Goal: Task Accomplishment & Management: Complete application form

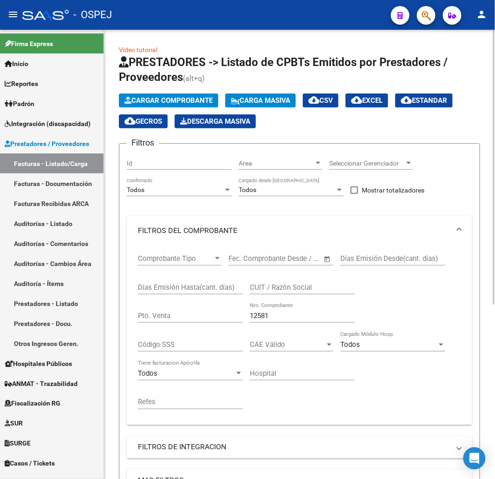
scroll to position [27, 0]
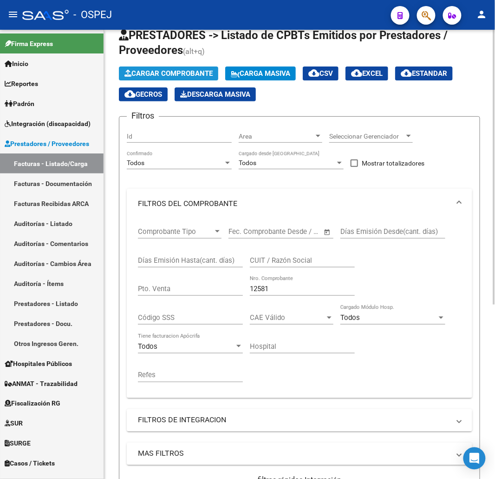
click at [182, 73] on span "Cargar Comprobante" at bounding box center [169, 73] width 88 height 8
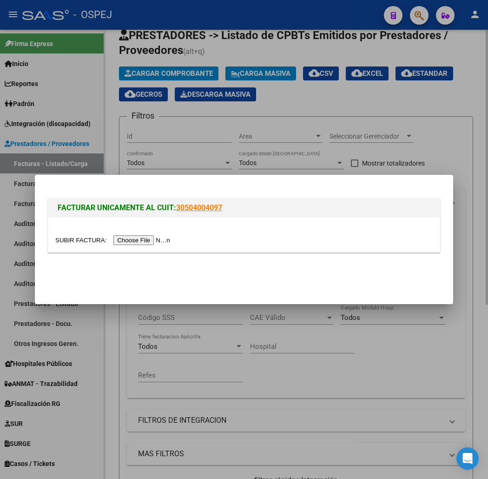
click at [401, 105] on div at bounding box center [244, 239] width 488 height 479
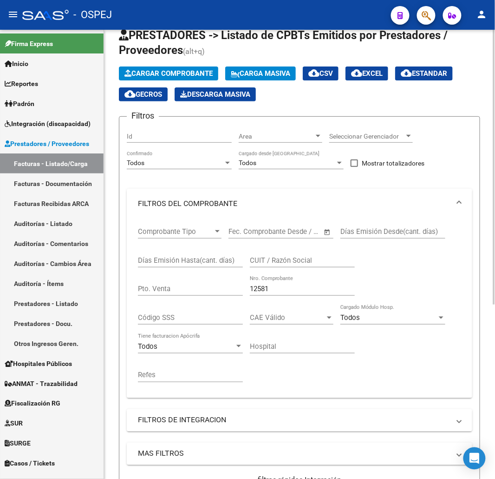
drag, startPoint x: 296, startPoint y: 286, endPoint x: 202, endPoint y: 296, distance: 93.9
click at [203, 301] on div "Comprobante Tipo Comprobante Tipo Fecha inicio – Fecha fin Fec. Comprobante Des…" at bounding box center [299, 304] width 323 height 172
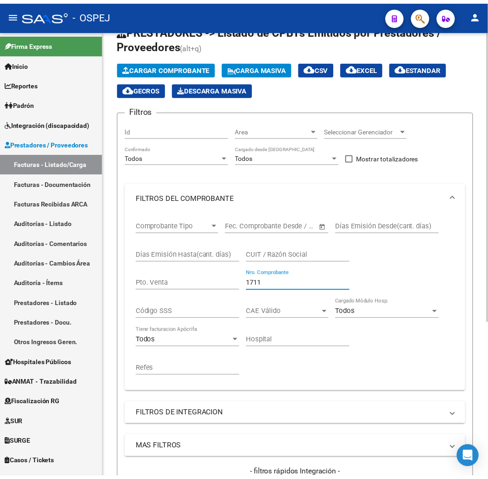
scroll to position [0, 0]
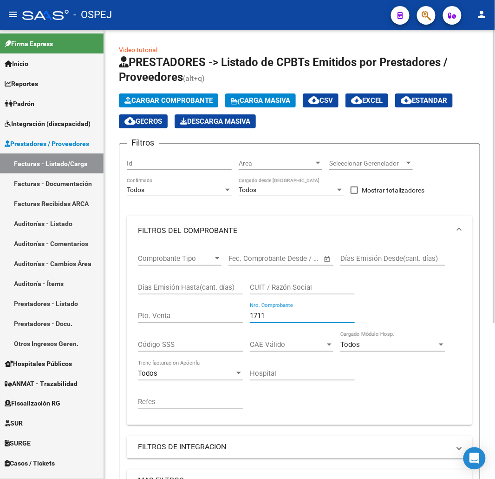
type input "1711"
click at [161, 104] on span "Cargar Comprobante" at bounding box center [169, 100] width 88 height 8
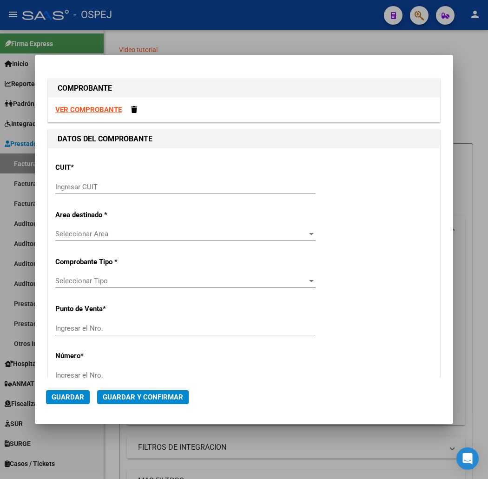
click at [165, 187] on input "Ingresar CUIT" at bounding box center [185, 187] width 260 height 8
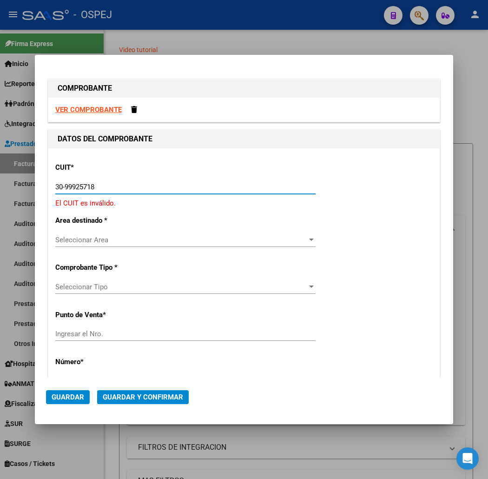
type input "30-99925718-2"
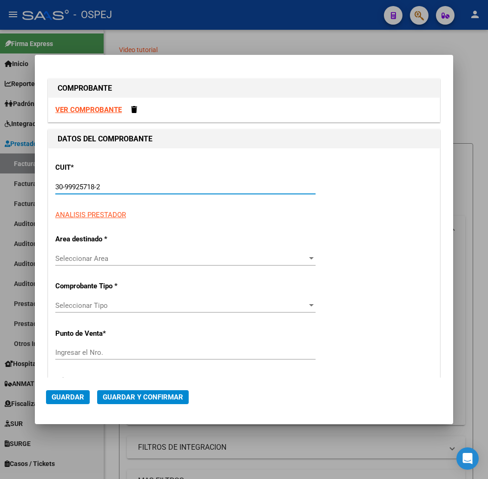
type input "68"
type input "30-99925718-2"
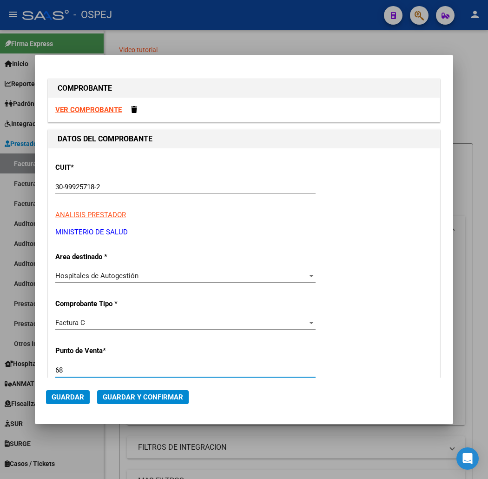
scroll to position [195, 0]
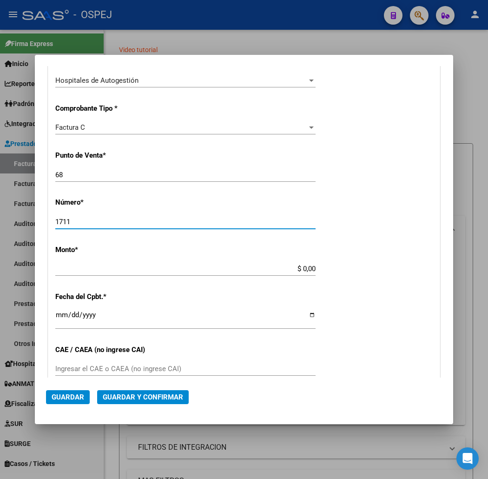
type input "1711"
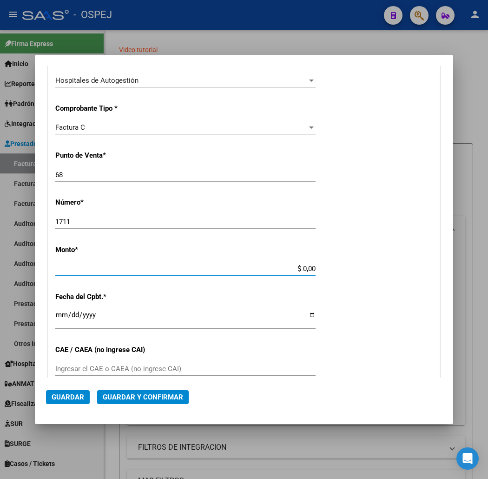
scroll to position [238, 0]
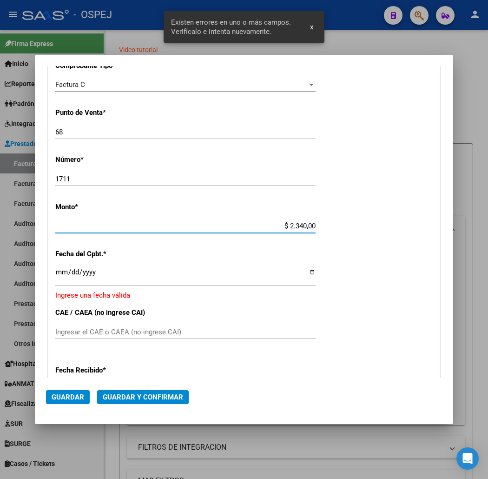
type input "$ 23.400,00"
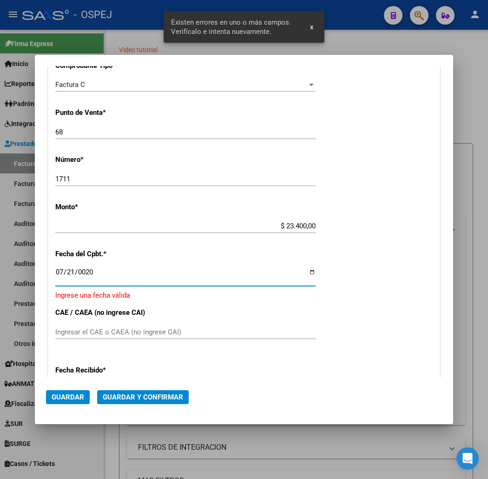
scroll to position [244, 0]
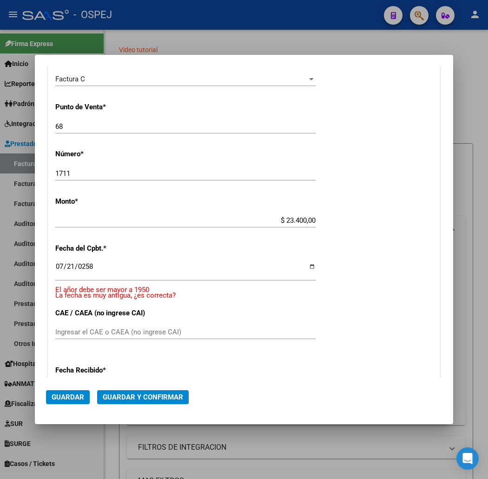
click at [58, 260] on div "0258-07-21 Ingresar la fecha" at bounding box center [185, 270] width 260 height 20
click at [67, 268] on input "0258-07-21" at bounding box center [185, 270] width 260 height 15
type input "[DATE]"
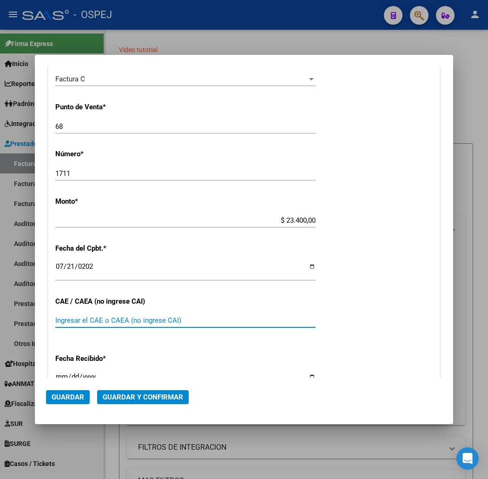
click at [127, 405] on mat-dialog-actions "Guardar Guardar y Confirmar" at bounding box center [244, 394] width 396 height 35
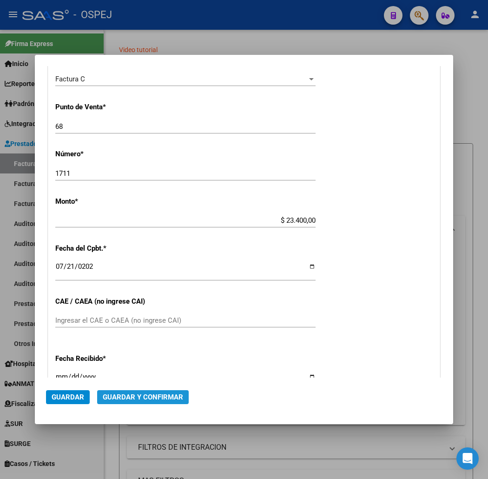
click at [130, 400] on span "Guardar y Confirmar" at bounding box center [143, 397] width 80 height 8
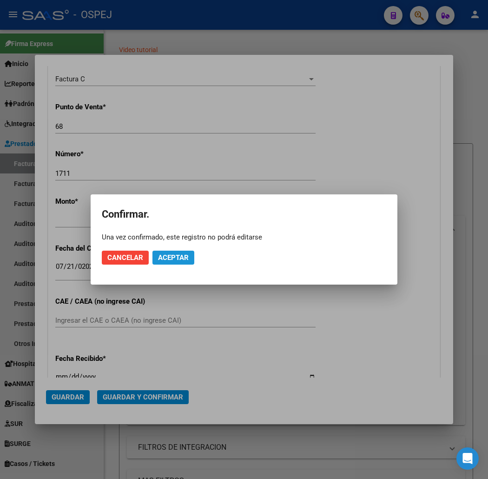
click at [168, 258] on span "Aceptar" at bounding box center [173, 257] width 31 height 8
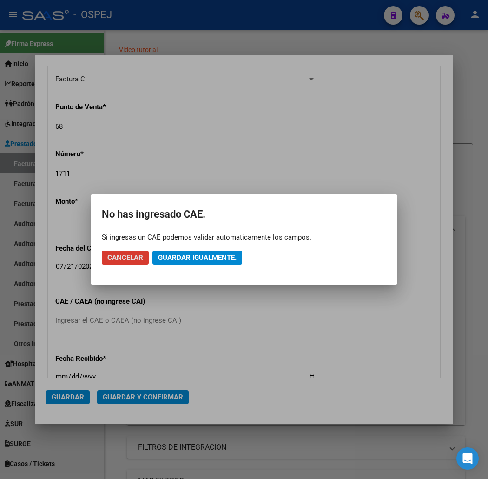
click at [168, 258] on span "Guardar igualmente." at bounding box center [197, 257] width 79 height 8
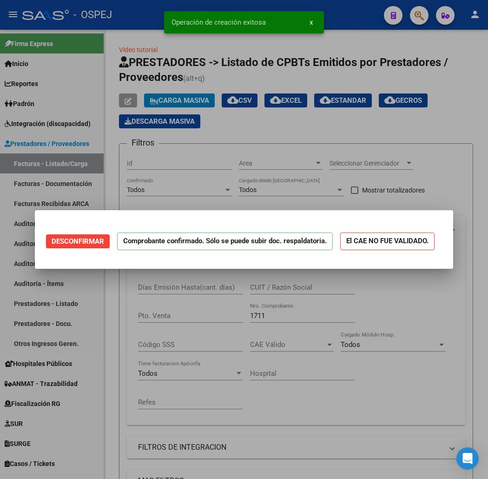
scroll to position [0, 0]
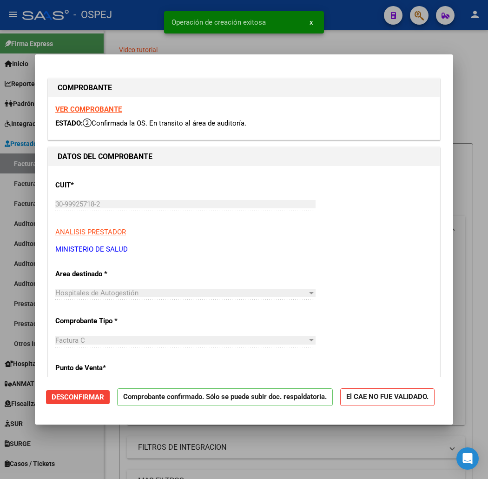
click at [137, 45] on div at bounding box center [244, 239] width 488 height 479
type input "$ 0,00"
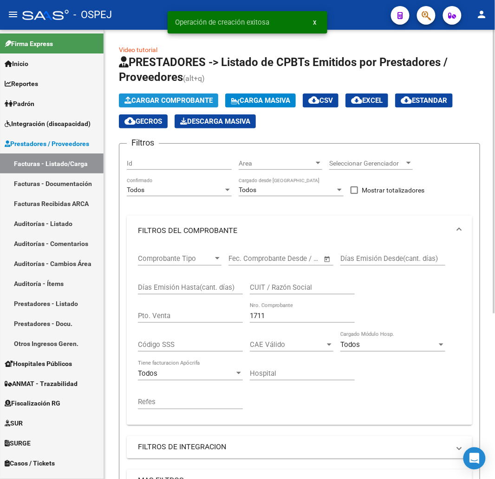
click at [178, 98] on span "Cargar Comprobante" at bounding box center [169, 100] width 88 height 8
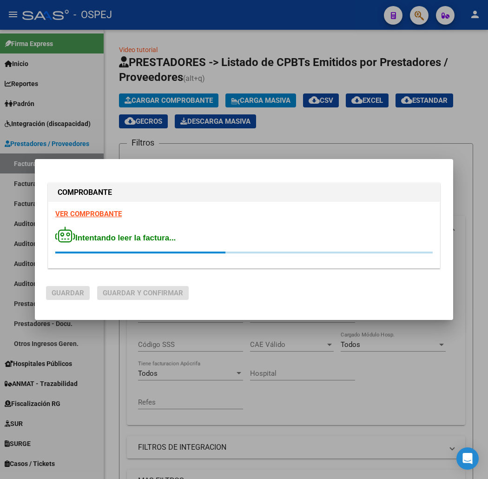
click at [160, 244] on div "Intentando leer la factura..." at bounding box center [243, 239] width 377 height 27
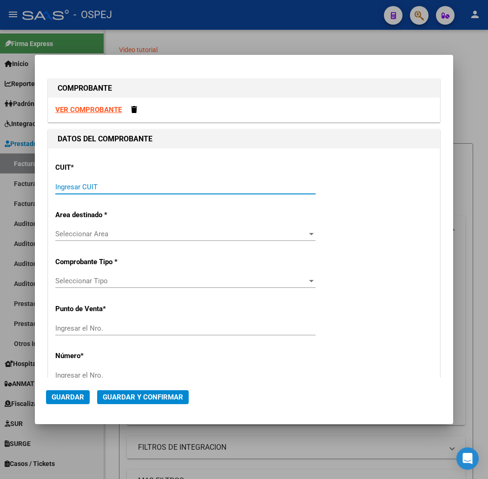
click at [142, 183] on input "Ingresar CUIT" at bounding box center [185, 187] width 260 height 8
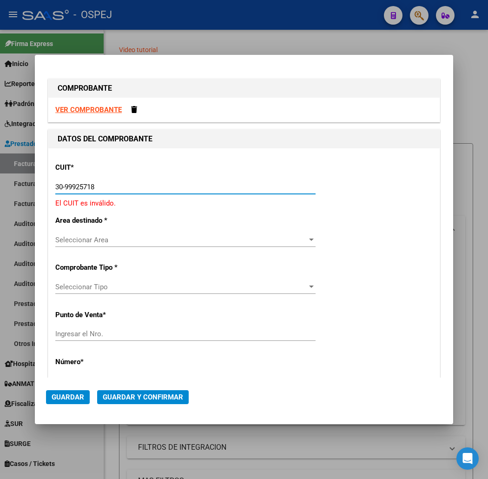
type input "30-99925718-2"
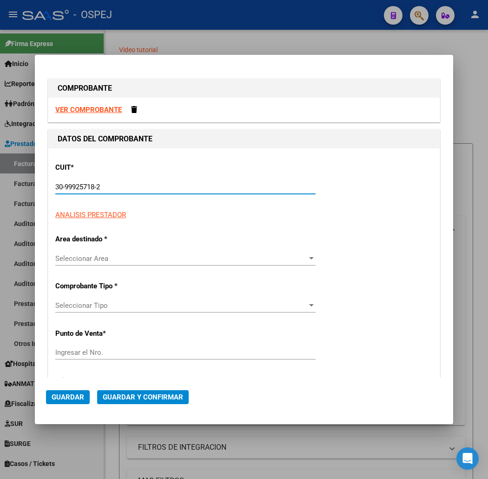
type input "68"
type input "30-99925718-2"
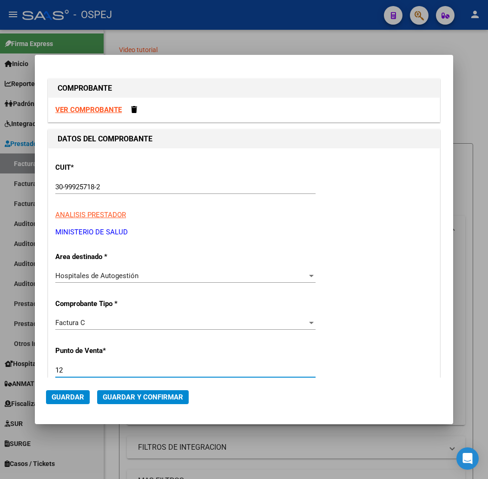
type input "12"
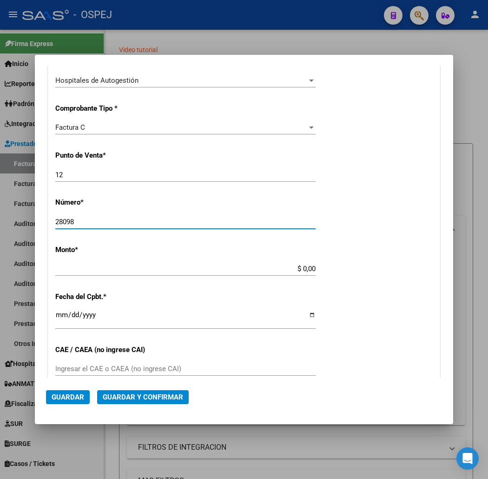
type input "28098"
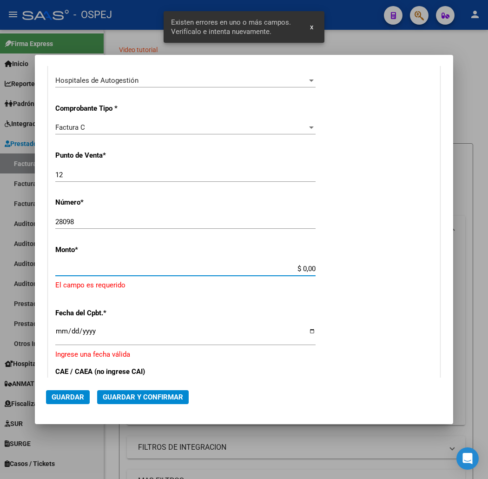
scroll to position [238, 0]
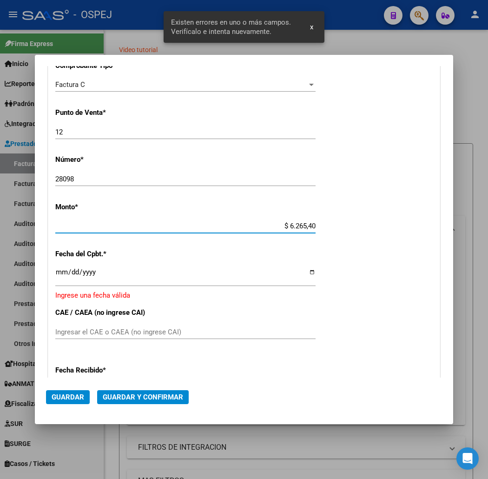
type input "$ 62.654,00"
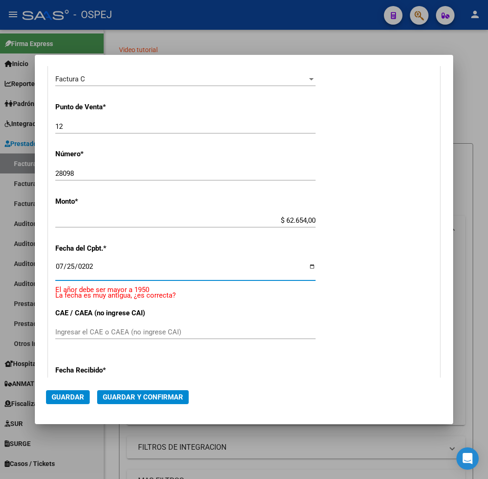
type input "[DATE]"
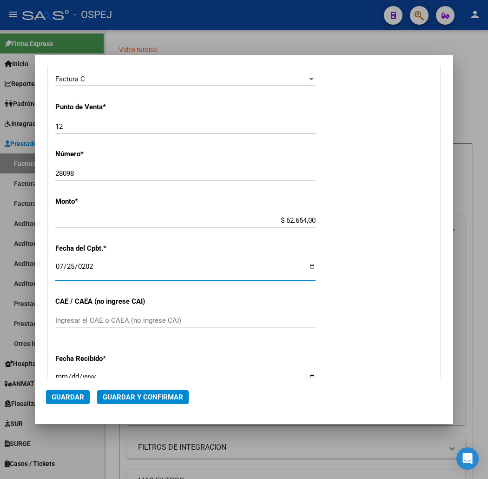
scroll to position [232, 0]
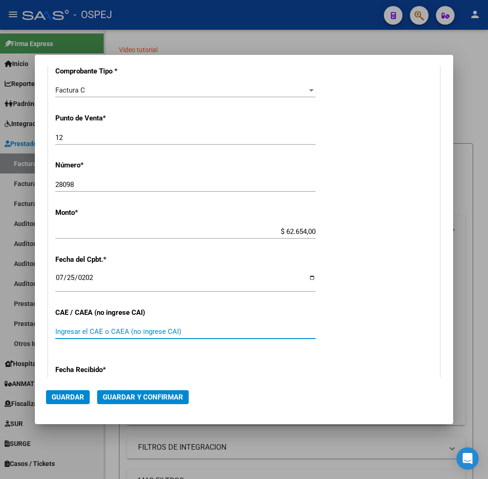
click at [103, 399] on span "Guardar y Confirmar" at bounding box center [143, 397] width 80 height 8
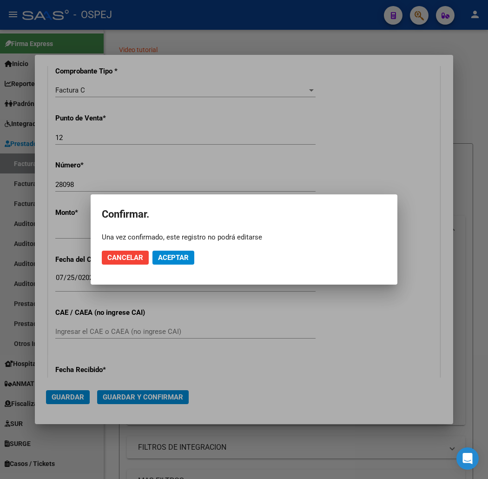
click at [181, 254] on span "Aceptar" at bounding box center [173, 257] width 31 height 8
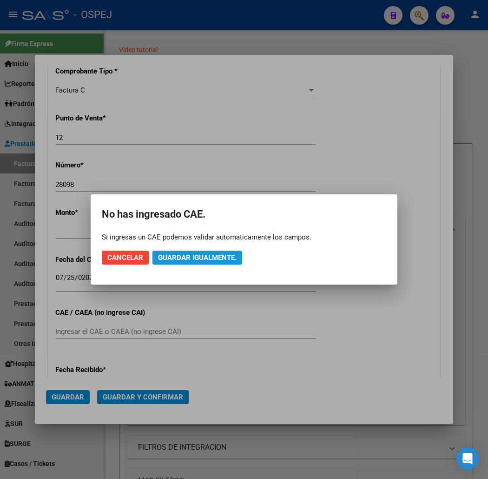
click at [181, 254] on span "Guardar igualmente." at bounding box center [197, 257] width 79 height 8
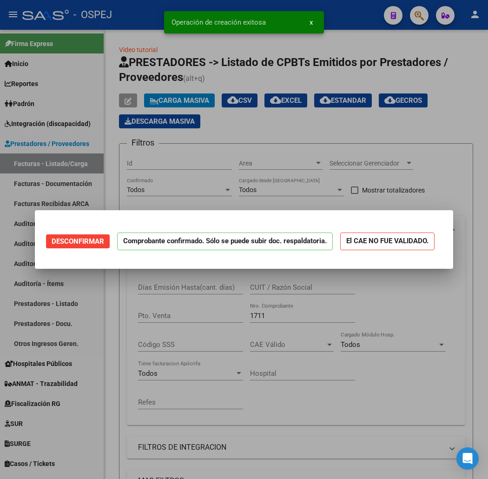
scroll to position [0, 0]
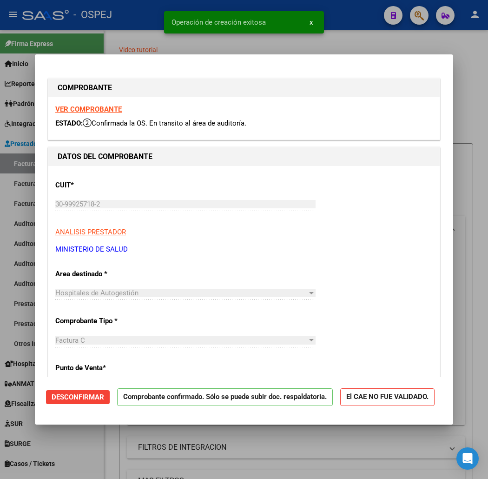
click at [127, 19] on div at bounding box center [244, 239] width 488 height 479
type input "$ 0,00"
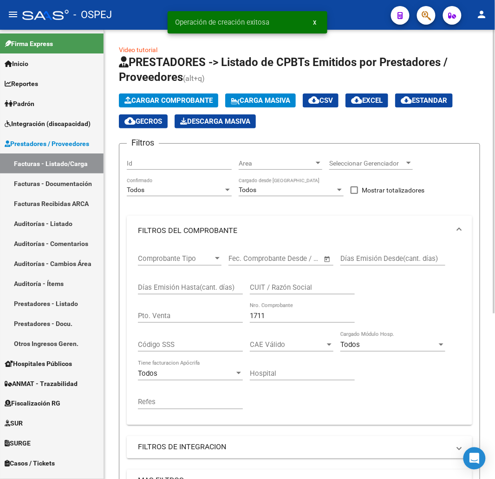
click at [178, 99] on span "Cargar Comprobante" at bounding box center [169, 100] width 88 height 8
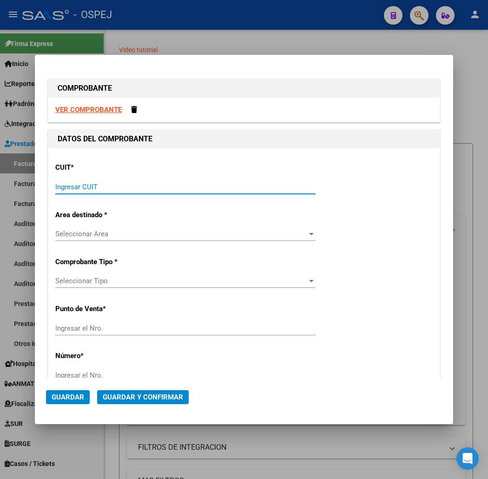
click at [315, 191] on input "Ingresar CUIT" at bounding box center [185, 187] width 260 height 8
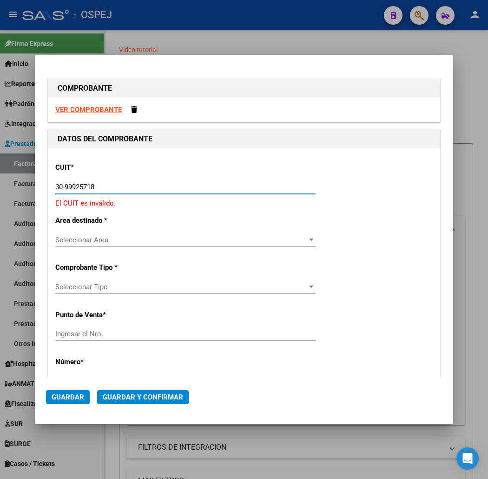
type input "30-99925718-2"
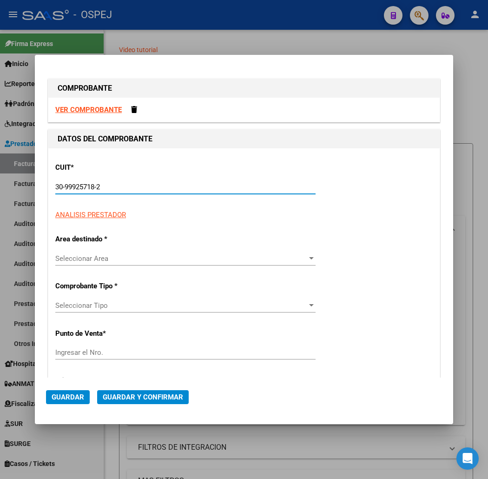
type input "12"
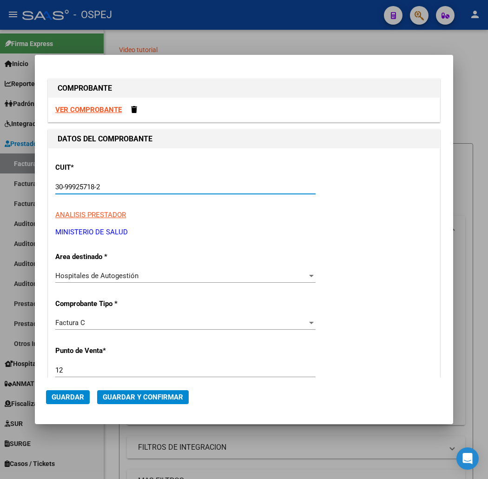
type input "30-99925718-2"
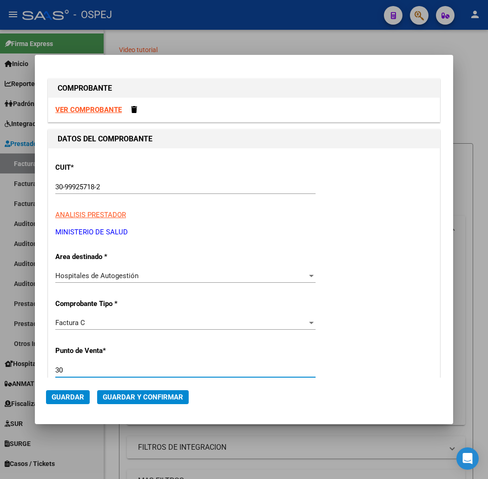
type input "30"
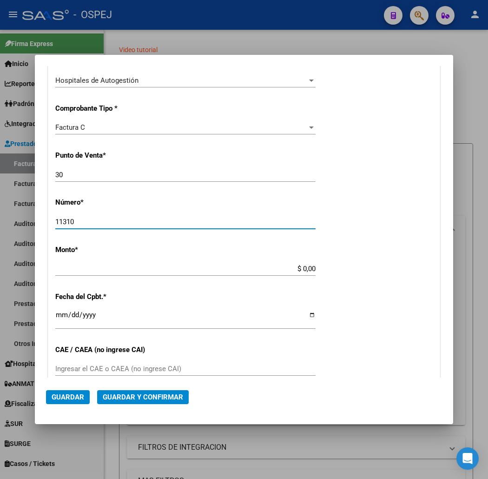
type input "11310"
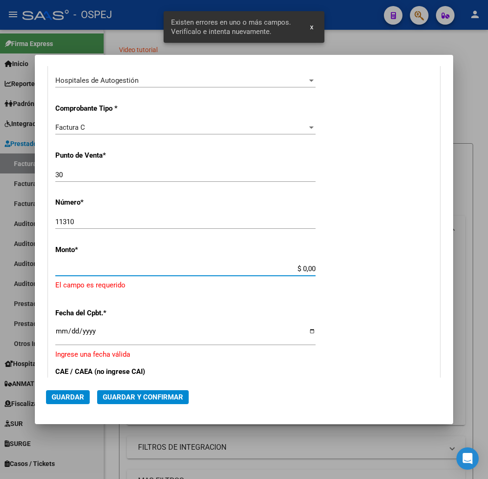
scroll to position [238, 0]
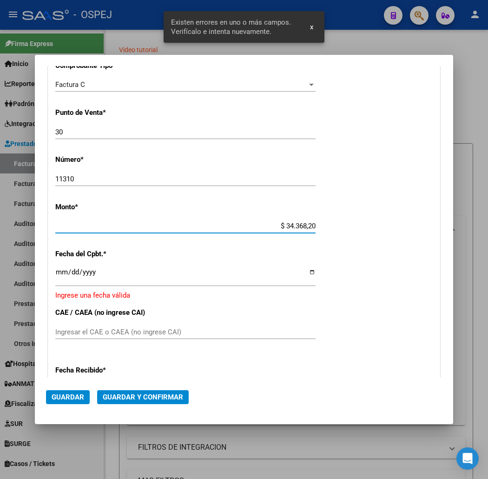
type input "$ 343.682,00"
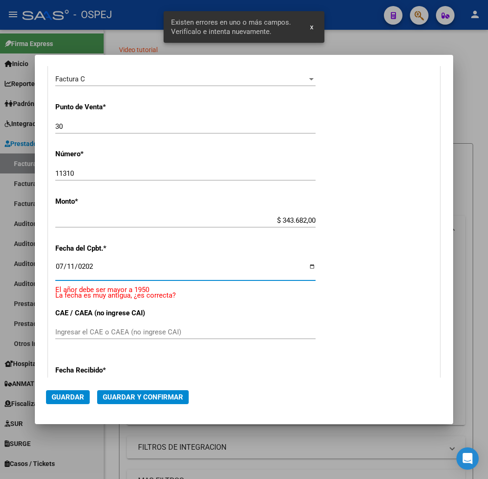
type input "[DATE]"
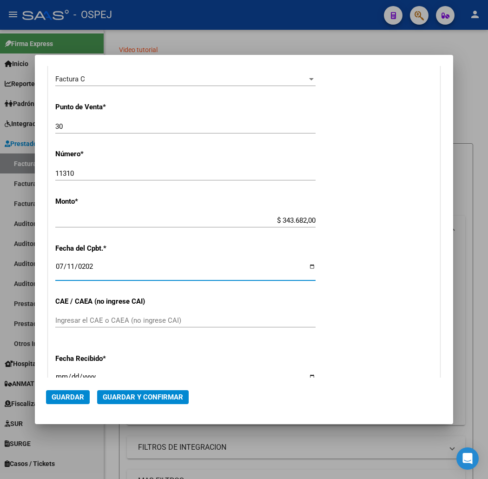
scroll to position [232, 0]
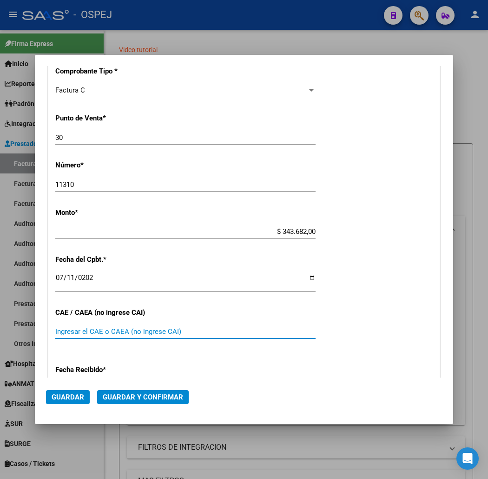
click at [138, 390] on button "Guardar y Confirmar" at bounding box center [143, 397] width 92 height 14
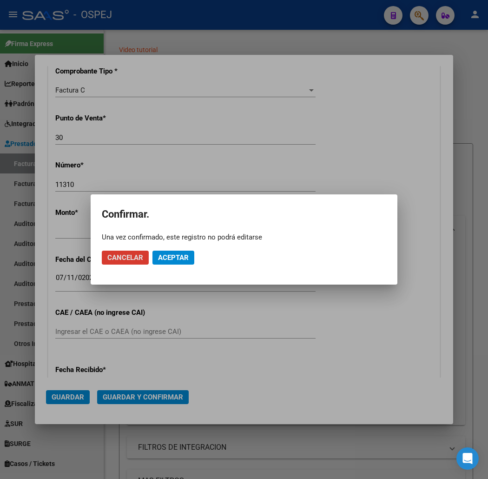
click at [172, 262] on button "Aceptar" at bounding box center [173, 257] width 42 height 14
click at [172, 262] on button "Guardar igualmente." at bounding box center [197, 257] width 90 height 14
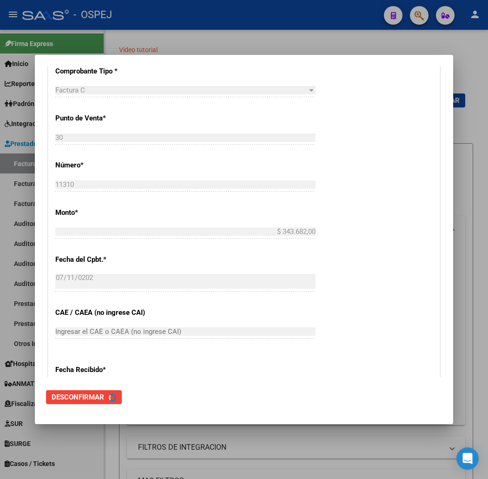
scroll to position [0, 0]
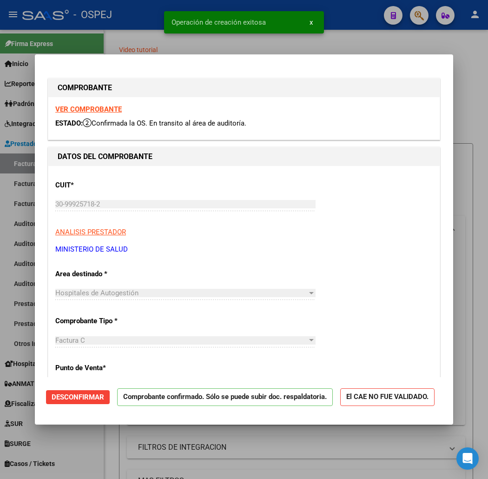
click at [88, 38] on div at bounding box center [244, 239] width 488 height 479
type input "$ 0,00"
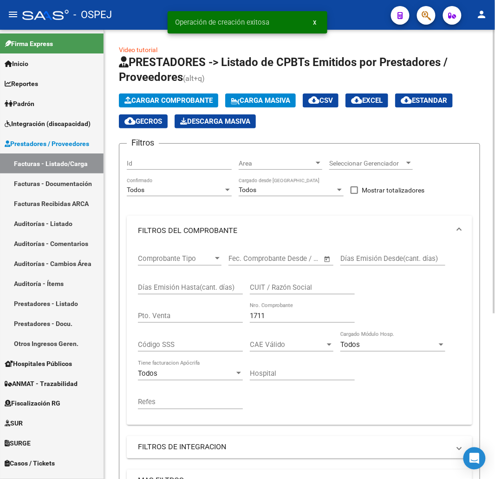
click at [186, 103] on span "Cargar Comprobante" at bounding box center [169, 100] width 88 height 8
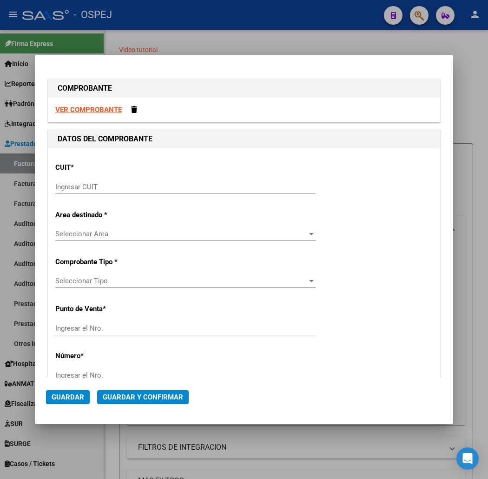
drag, startPoint x: 180, startPoint y: 178, endPoint x: 184, endPoint y: 180, distance: 5.0
click at [181, 178] on div "CUIT * Ingresar CUIT" at bounding box center [243, 178] width 377 height 47
click at [187, 183] on input "Ingresar CUIT" at bounding box center [185, 187] width 260 height 8
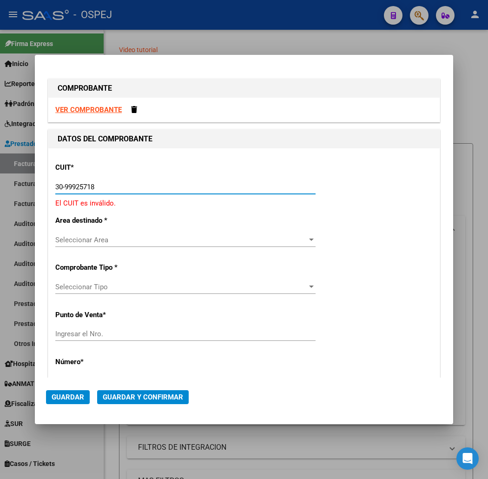
type input "30-99925718-2"
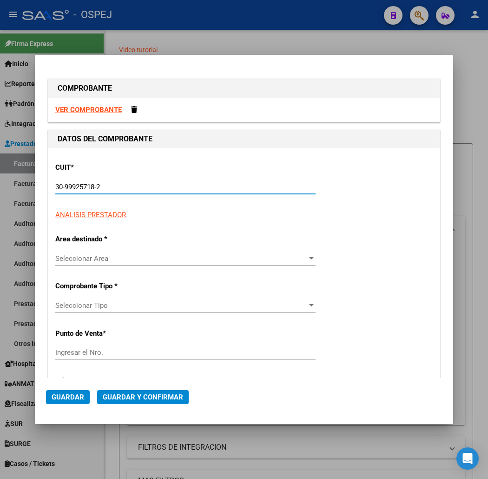
type input "30"
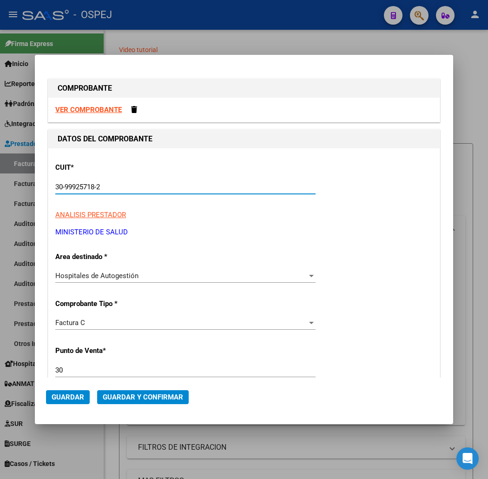
type input "30-99925718-2"
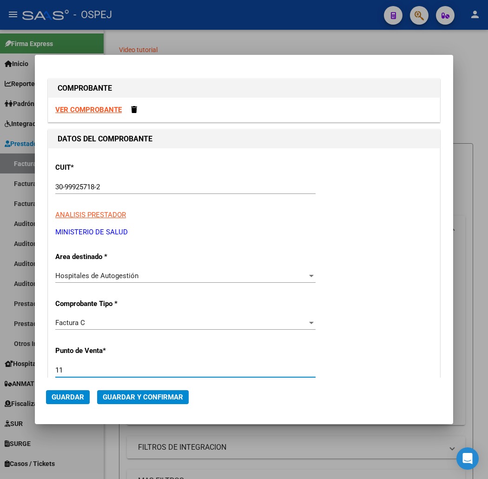
type input "11"
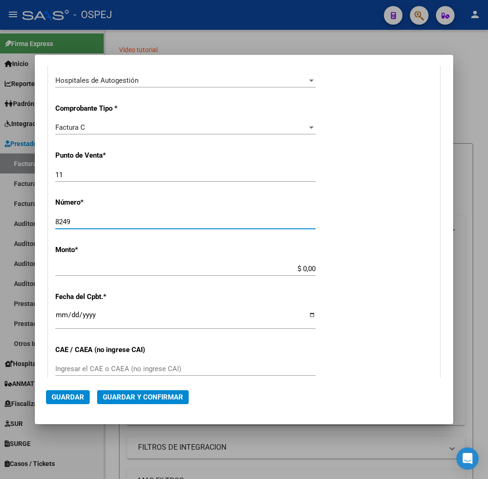
type input "8249"
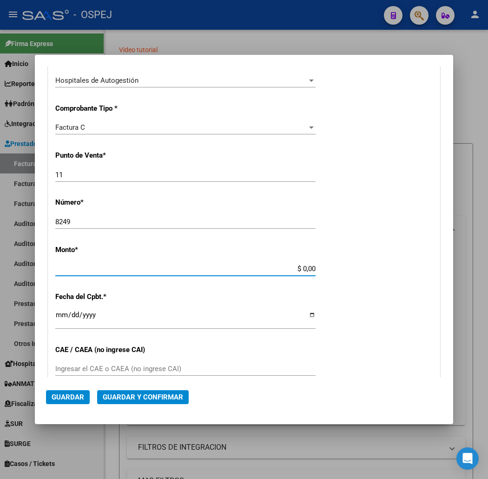
scroll to position [238, 0]
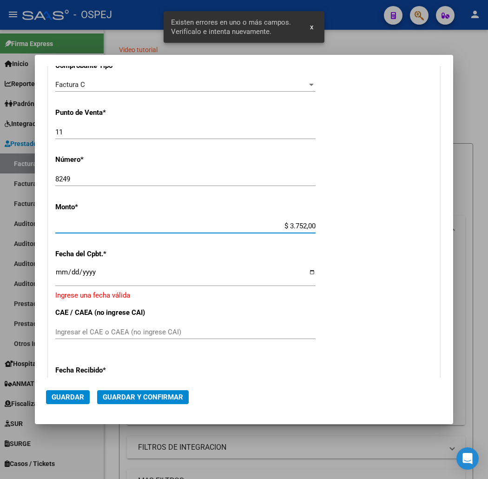
type input "$ 37.520,00"
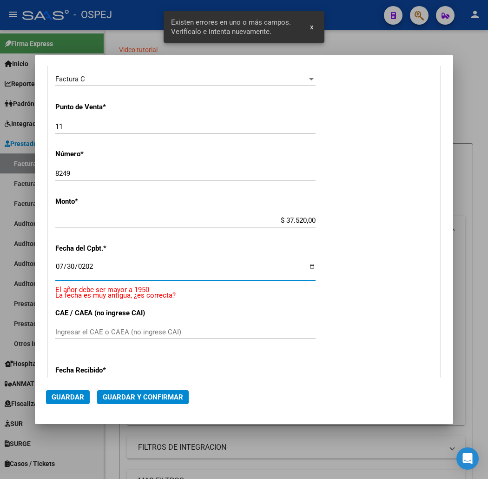
type input "[DATE]"
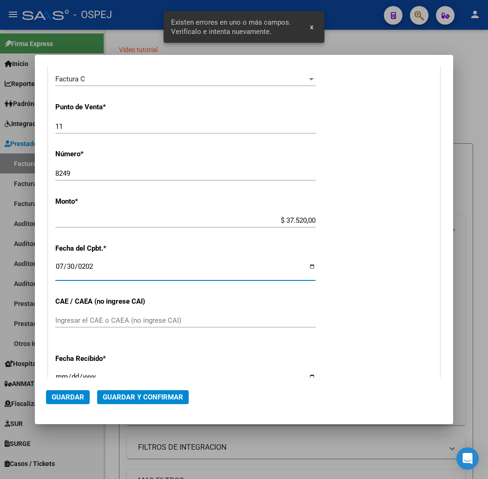
scroll to position [232, 0]
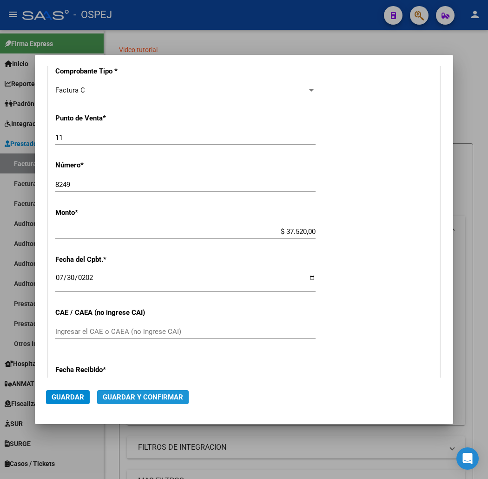
click at [145, 401] on button "Guardar y Confirmar" at bounding box center [143, 397] width 92 height 14
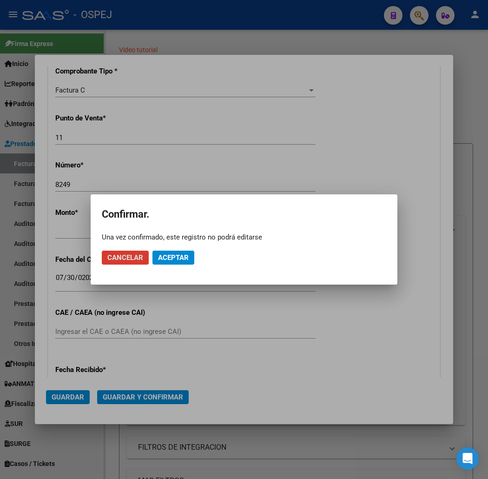
click at [188, 253] on span "Aceptar" at bounding box center [173, 257] width 31 height 8
click at [188, 253] on span "Guardar igualmente." at bounding box center [197, 257] width 79 height 8
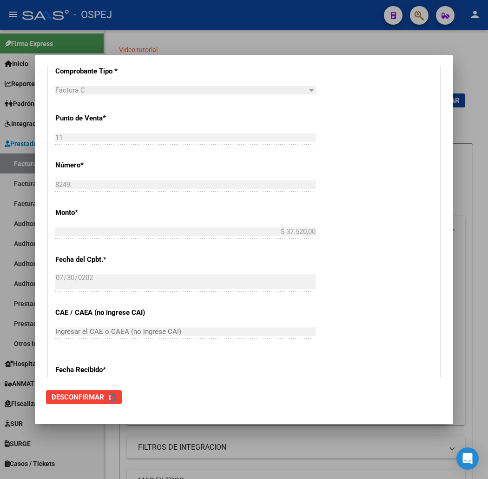
scroll to position [0, 0]
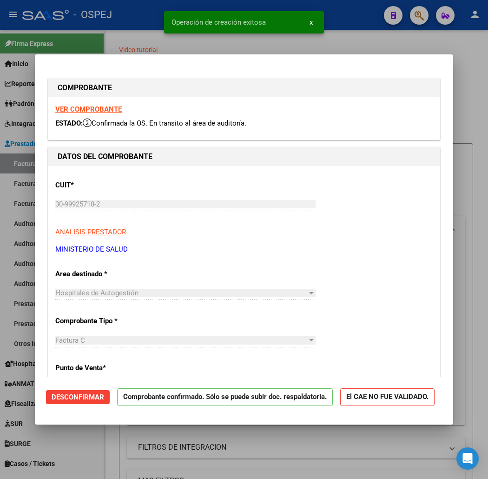
click at [122, 43] on div at bounding box center [244, 239] width 488 height 479
type input "$ 0,00"
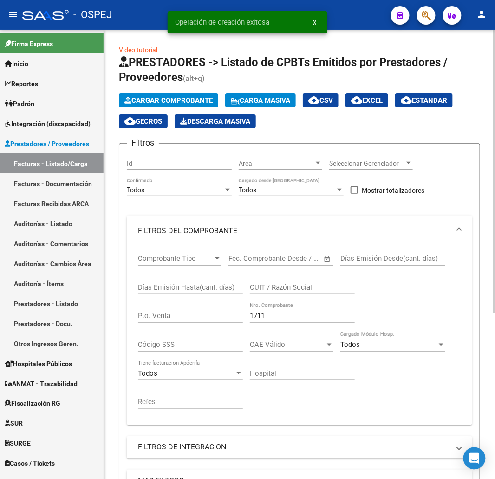
click at [182, 99] on span "Cargar Comprobante" at bounding box center [169, 100] width 88 height 8
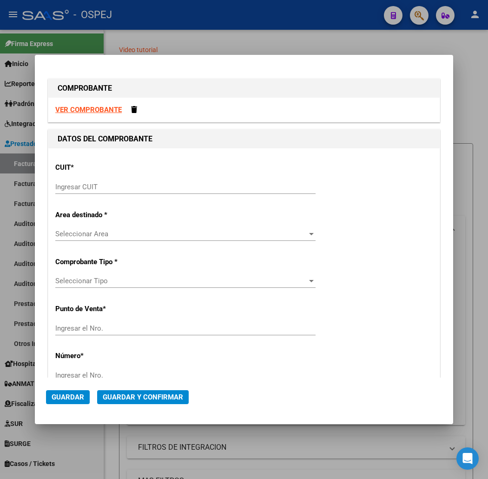
drag, startPoint x: 188, startPoint y: 193, endPoint x: 200, endPoint y: 186, distance: 14.1
click at [191, 191] on div "Ingresar CUIT" at bounding box center [185, 187] width 260 height 14
click at [202, 184] on input "Ingresar CUIT" at bounding box center [185, 187] width 260 height 8
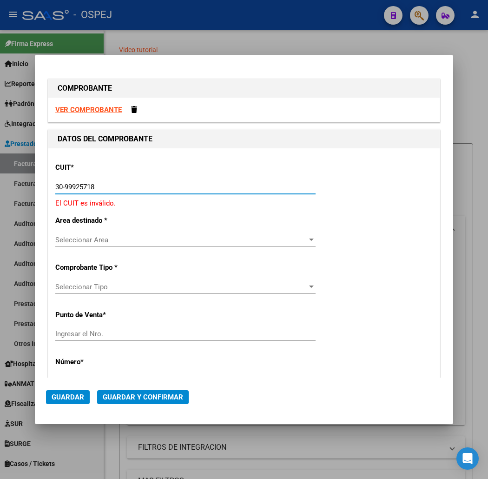
type input "30-99925718-2"
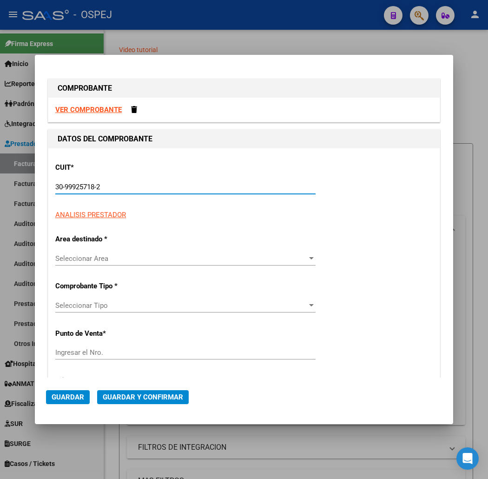
type input "11"
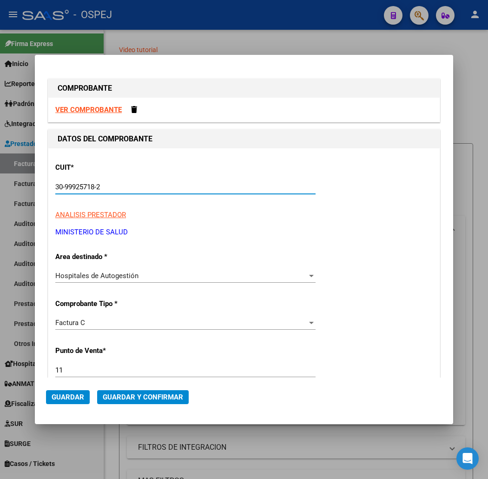
type input "30-99925718-2"
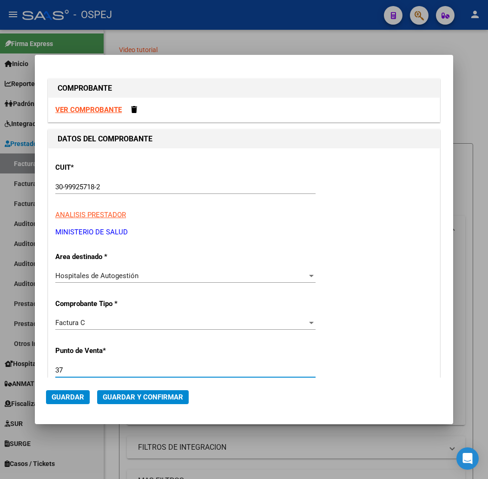
type input "37"
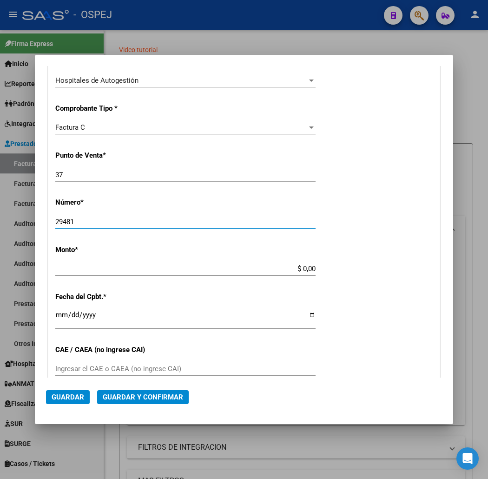
type input "29481"
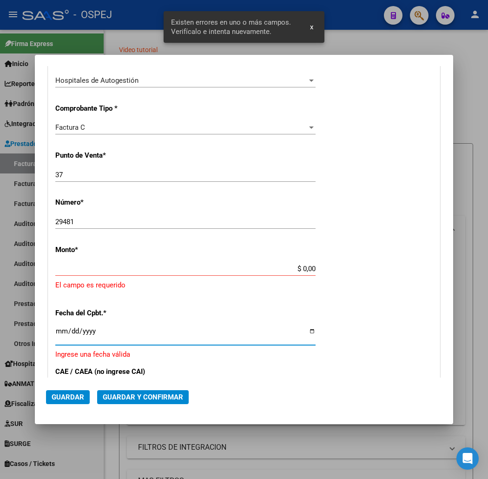
scroll to position [238, 0]
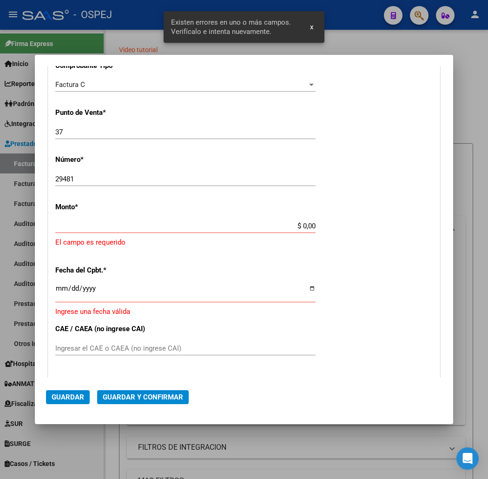
click at [328, 226] on div "CUIT * 30-99925718-2 Ingresar CUIT ANALISIS PRESTADOR MINISTERIO DE [PERSON_NAM…" at bounding box center [243, 250] width 391 height 681
click at [316, 224] on input "$ 0,00" at bounding box center [185, 226] width 260 height 8
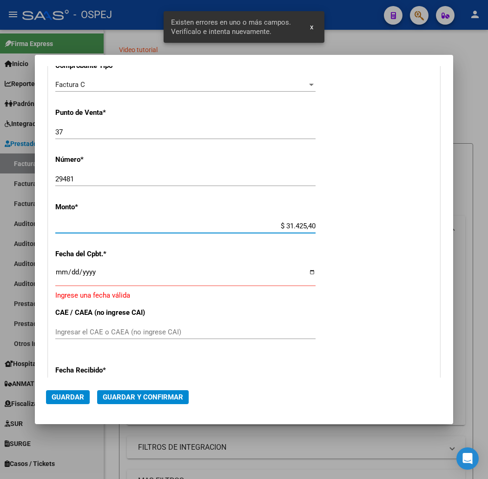
type input "$ 314.254,00"
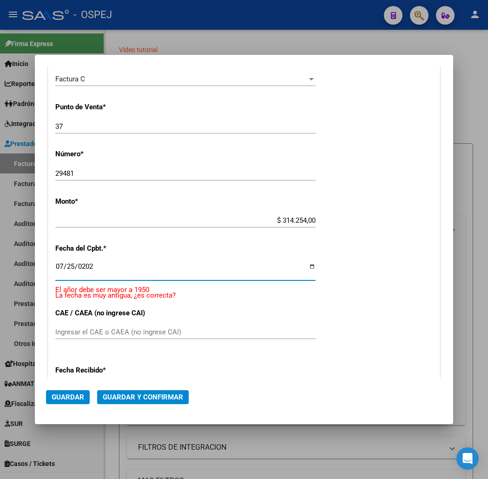
type input "[DATE]"
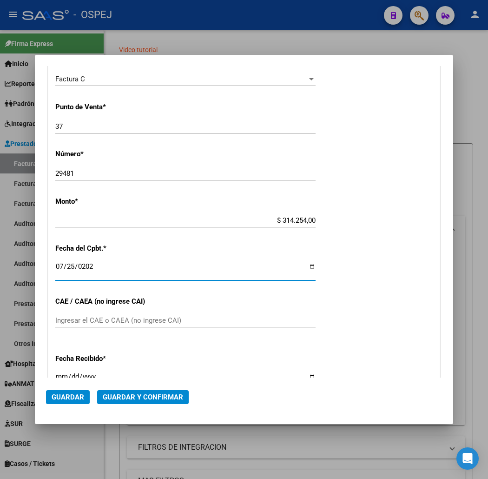
scroll to position [232, 0]
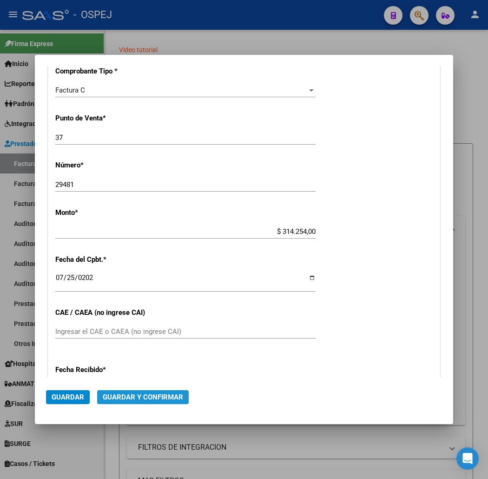
click at [145, 390] on button "Guardar y Confirmar" at bounding box center [143, 397] width 92 height 14
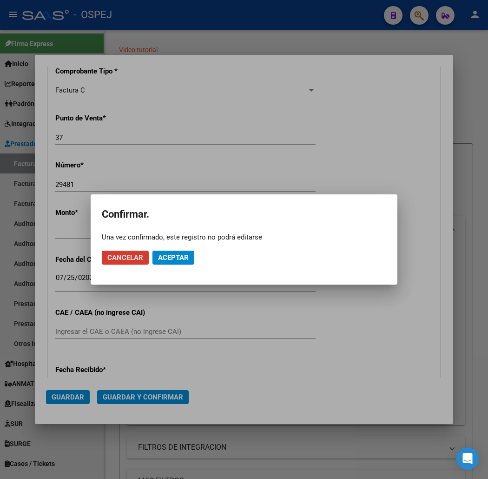
click at [180, 254] on span "Aceptar" at bounding box center [173, 257] width 31 height 8
click at [180, 254] on span "Guardar igualmente." at bounding box center [197, 257] width 79 height 8
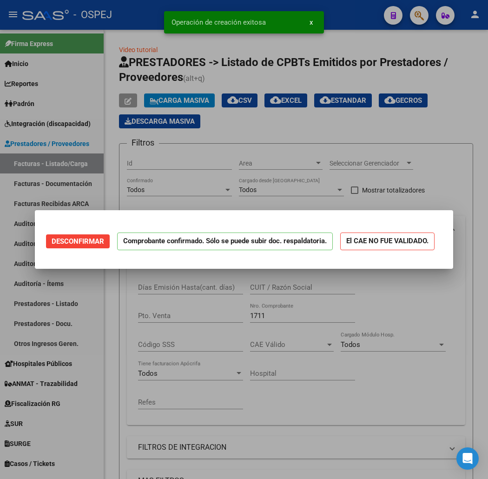
scroll to position [0, 0]
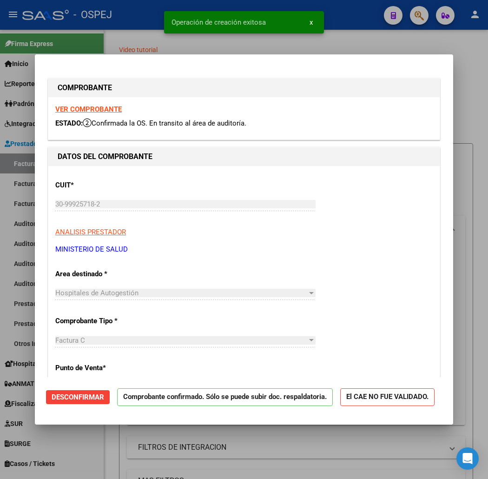
click at [100, 59] on mat-dialog-container "COMPROBANTE VER COMPROBANTE ESTADO: Confirmada la OS. En transito al área de au…" at bounding box center [244, 239] width 418 height 370
click at [108, 45] on div at bounding box center [244, 239] width 488 height 479
type input "$ 0,00"
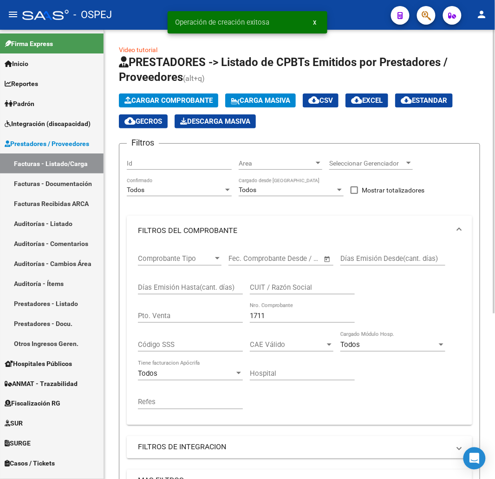
click at [211, 108] on div "Cargar Comprobante Carga Masiva cloud_download CSV cloud_download EXCEL cloud_d…" at bounding box center [300, 110] width 362 height 35
click at [213, 104] on span "Cargar Comprobante" at bounding box center [169, 100] width 88 height 8
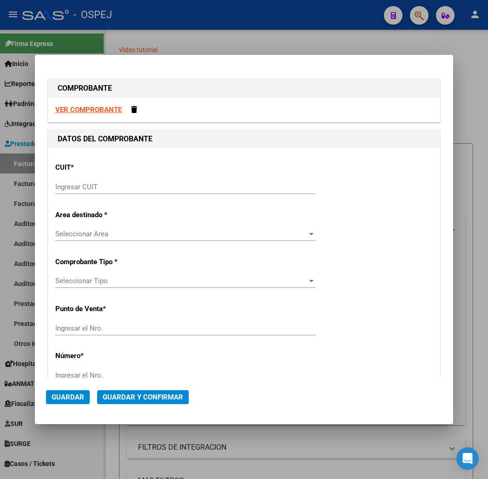
click at [142, 198] on div "Ingresar CUIT" at bounding box center [185, 191] width 260 height 23
click at [150, 188] on input "Ingresar CUIT" at bounding box center [185, 187] width 260 height 8
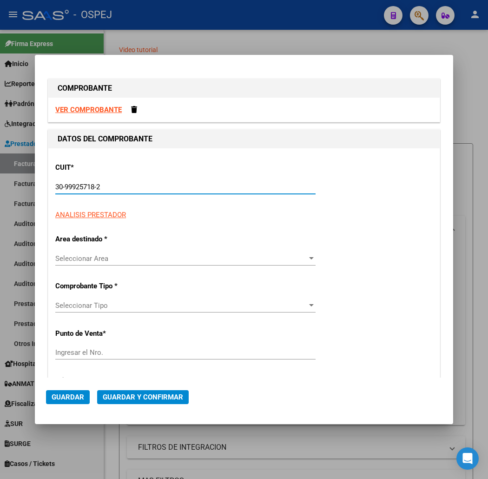
type input "30-99925718-2"
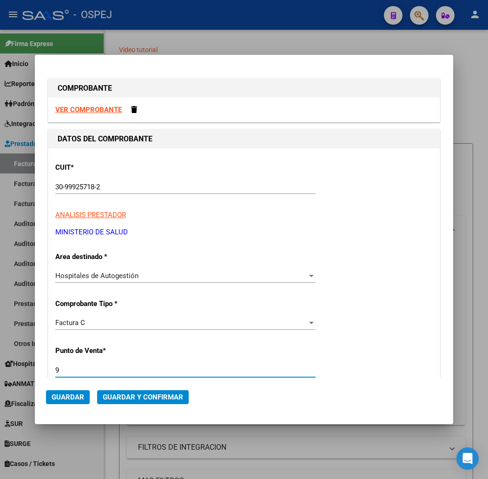
type input "9"
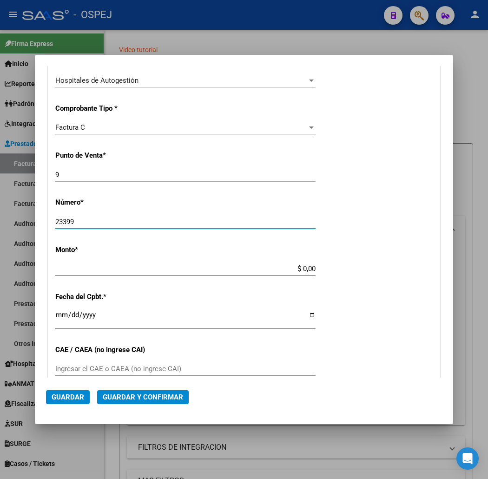
type input "23399"
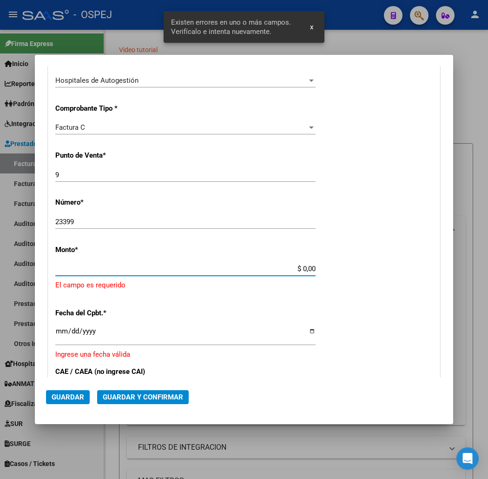
scroll to position [238, 0]
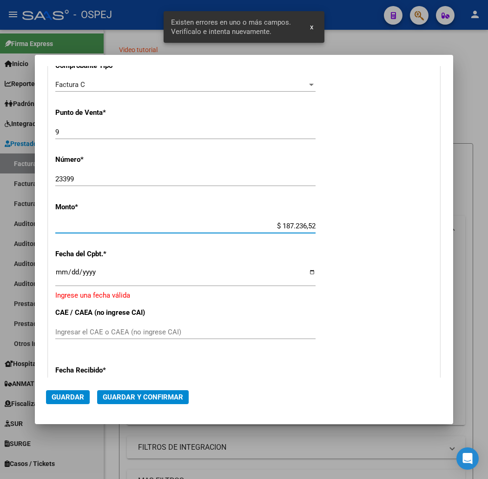
type input "$ 1.872.365,22"
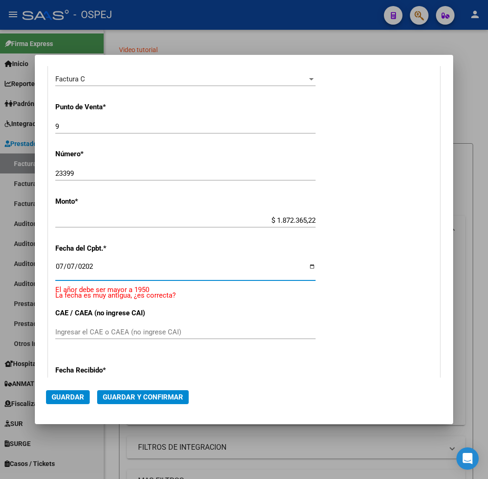
type input "[DATE]"
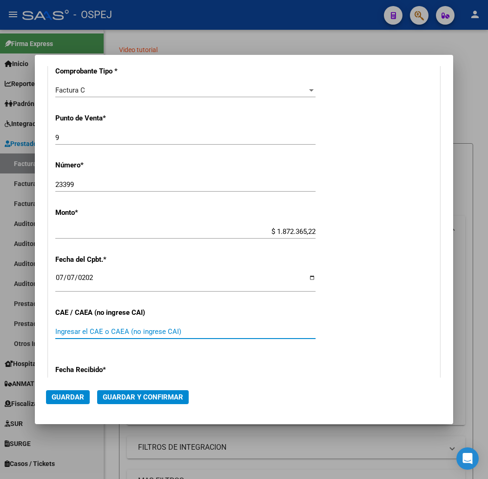
click at [133, 390] on button "Guardar y Confirmar" at bounding box center [143, 397] width 92 height 14
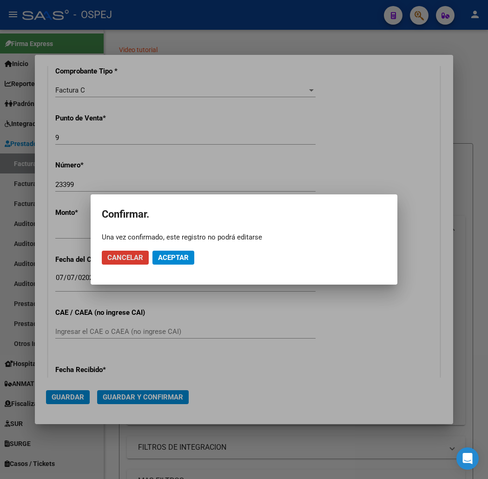
click at [176, 257] on span "Aceptar" at bounding box center [173, 257] width 31 height 8
click at [176, 257] on span "Guardar igualmente." at bounding box center [197, 257] width 79 height 8
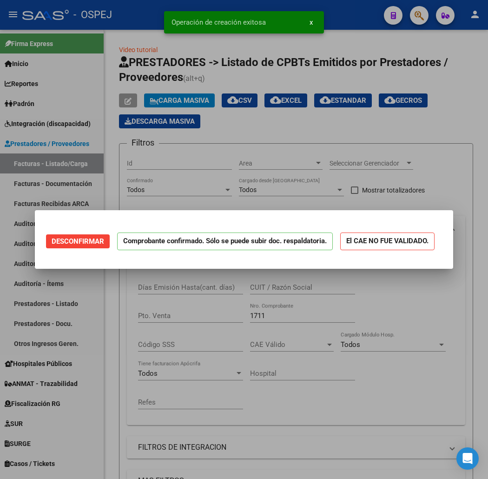
scroll to position [0, 0]
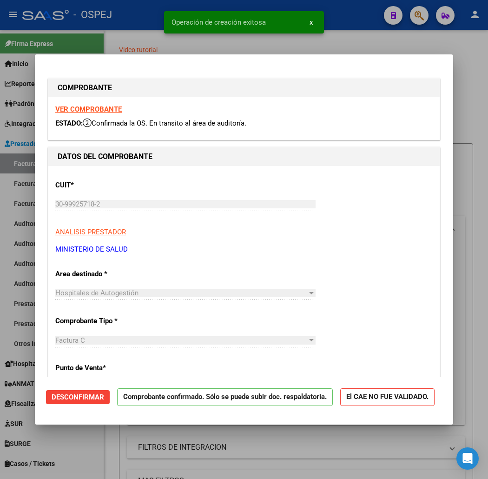
click at [111, 16] on div at bounding box center [244, 239] width 488 height 479
type input "$ 0,00"
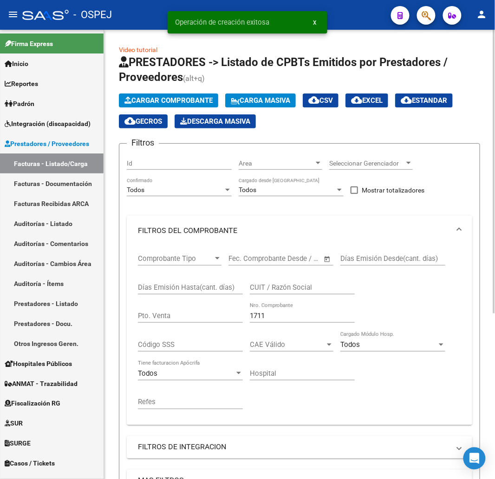
click at [186, 107] on button "Cargar Comprobante" at bounding box center [168, 100] width 99 height 14
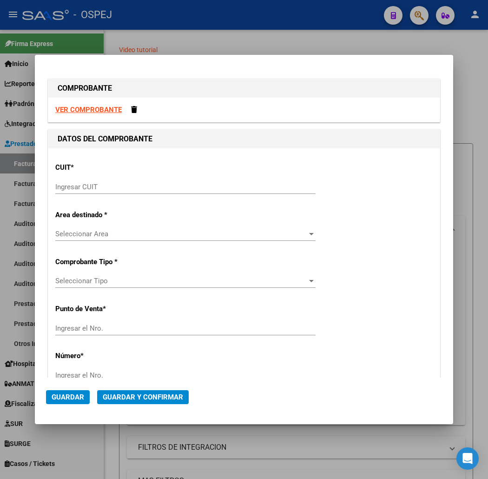
click at [260, 183] on input "Ingresar CUIT" at bounding box center [185, 187] width 260 height 8
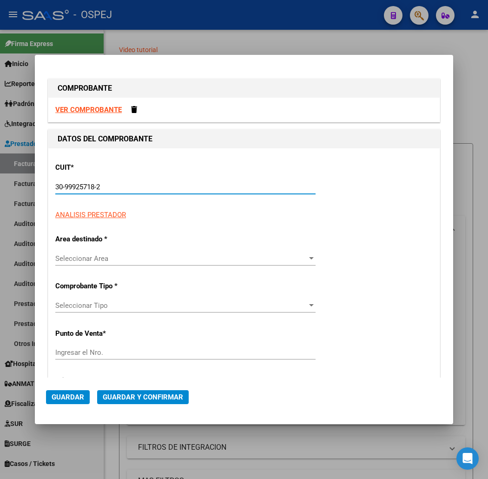
type input "30-99925718-2"
type input "9"
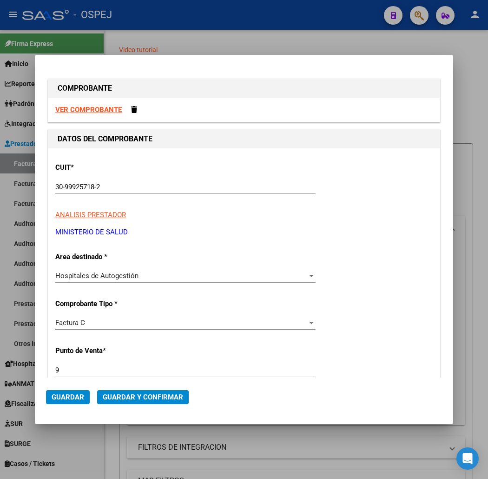
scroll to position [195, 0]
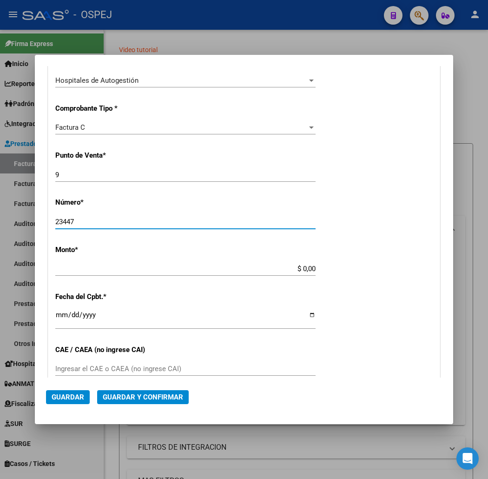
type input "23447"
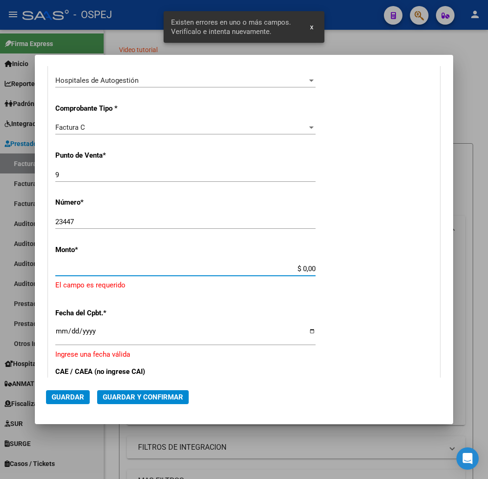
scroll to position [238, 0]
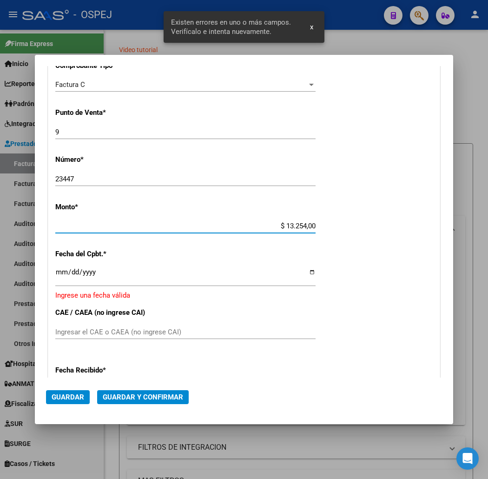
type input "$ 132.540,00"
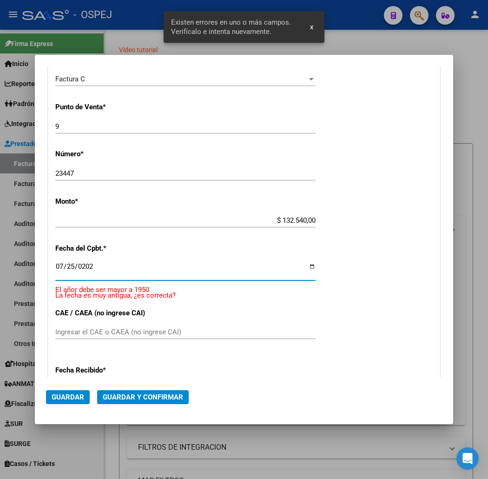
type input "[DATE]"
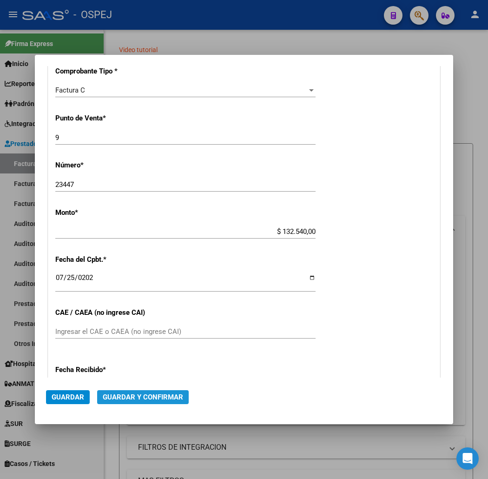
click at [133, 393] on span "Guardar y Confirmar" at bounding box center [143, 397] width 80 height 8
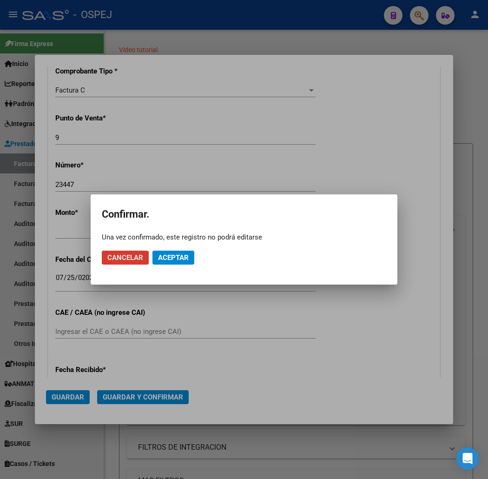
click at [192, 254] on button "Aceptar" at bounding box center [173, 257] width 42 height 14
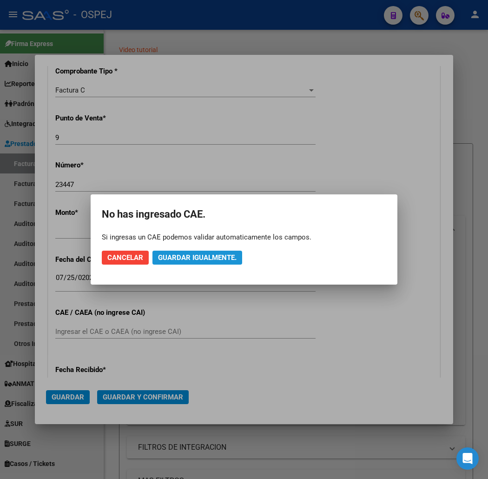
click at [192, 254] on span "Guardar igualmente." at bounding box center [197, 257] width 79 height 8
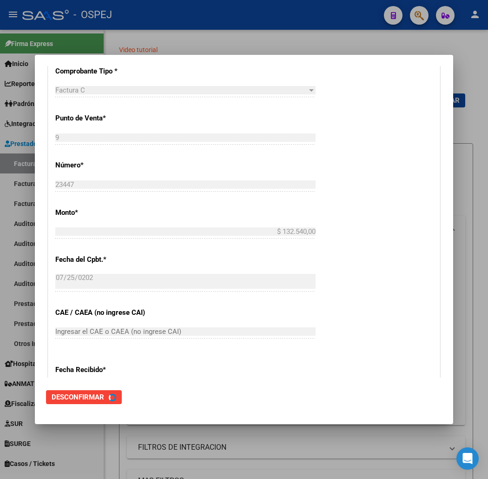
scroll to position [0, 0]
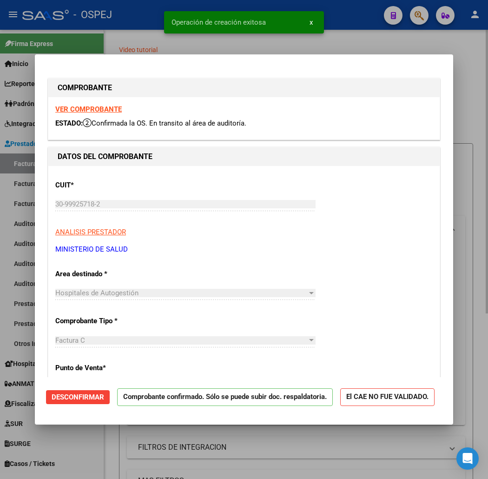
drag, startPoint x: 119, startPoint y: 19, endPoint x: 319, endPoint y: 258, distance: 311.1
click at [119, 20] on div at bounding box center [244, 239] width 488 height 479
type input "$ 0,00"
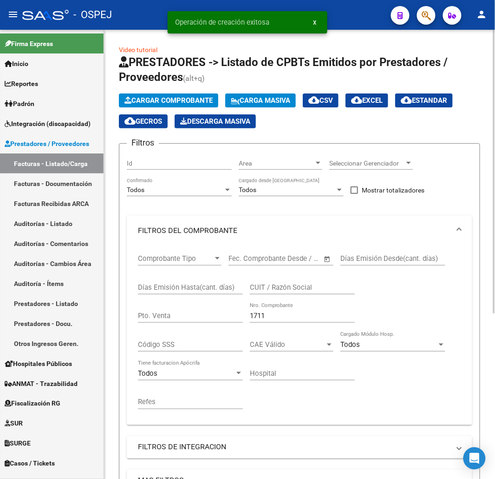
click at [193, 92] on app-list-header "PRESTADORES -> Listado de CPBTs Emitidos por Prestadores / Proveedores (alt+q) …" at bounding box center [300, 322] width 362 height 535
click at [196, 94] on button "Cargar Comprobante" at bounding box center [168, 100] width 99 height 14
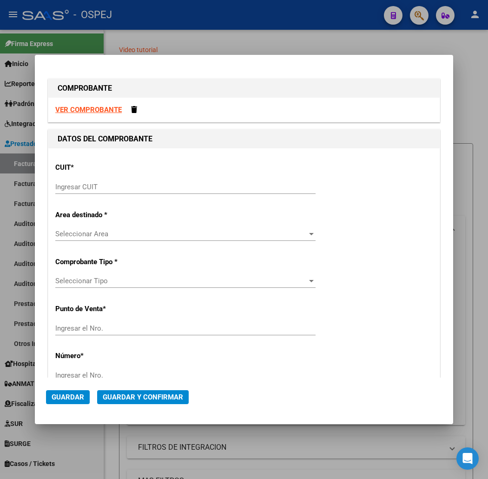
click at [151, 193] on div "Ingresar CUIT" at bounding box center [185, 187] width 260 height 14
click at [157, 184] on input "Ingresar CUIT" at bounding box center [185, 187] width 260 height 8
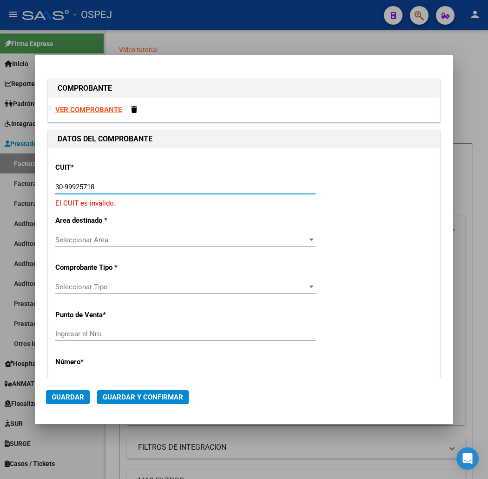
type input "30-99925718-2"
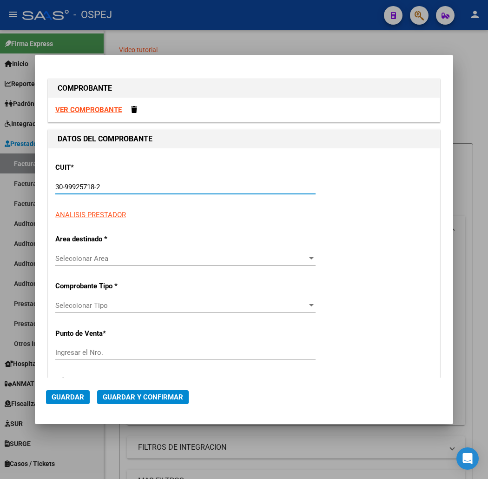
type input "9"
type input "30-99925718-2"
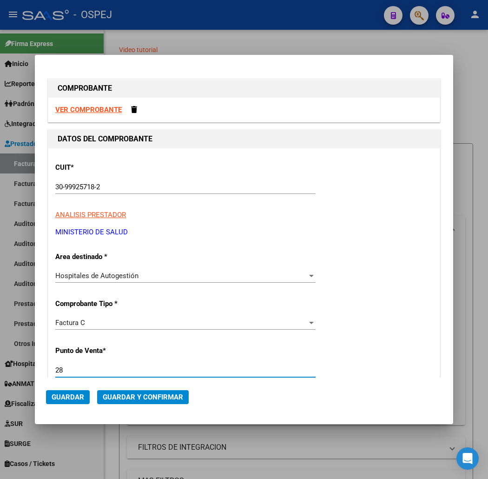
type input "28"
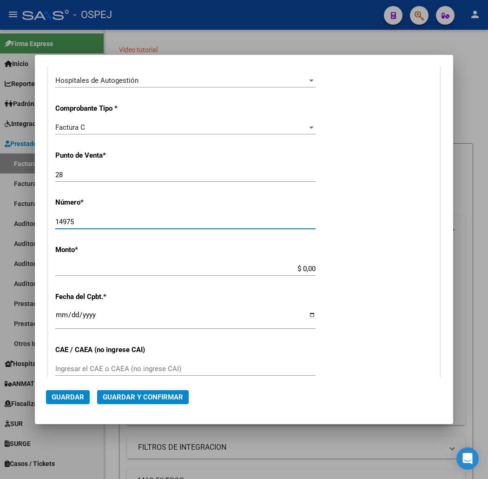
type input "14975"
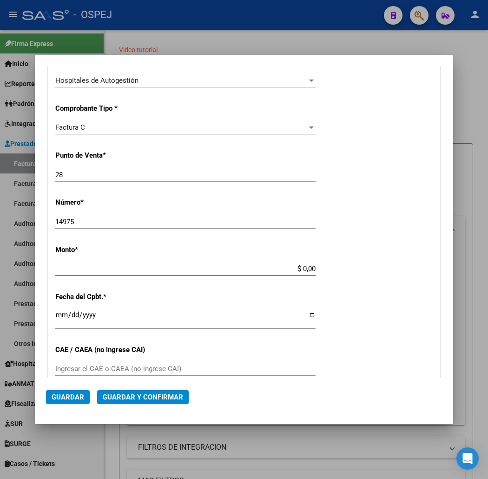
scroll to position [238, 0]
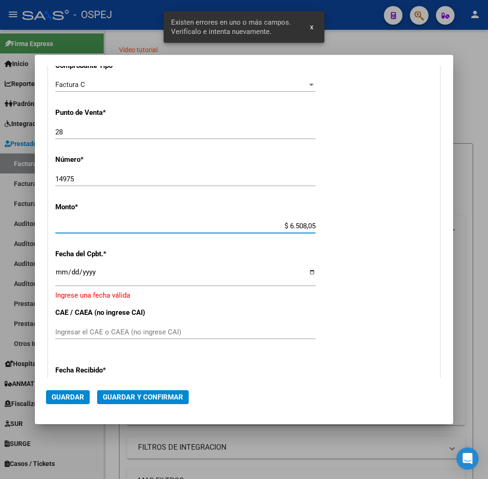
type input "$ 65.080,55"
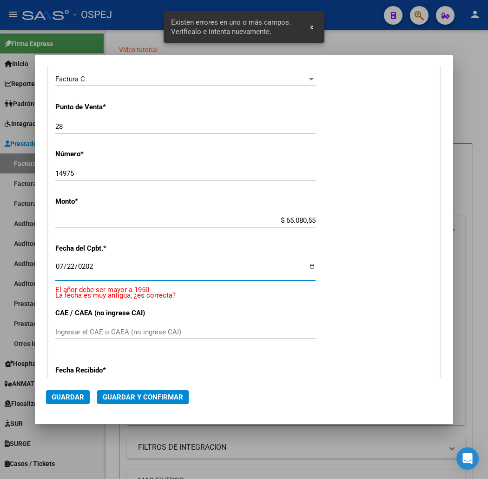
type input "[DATE]"
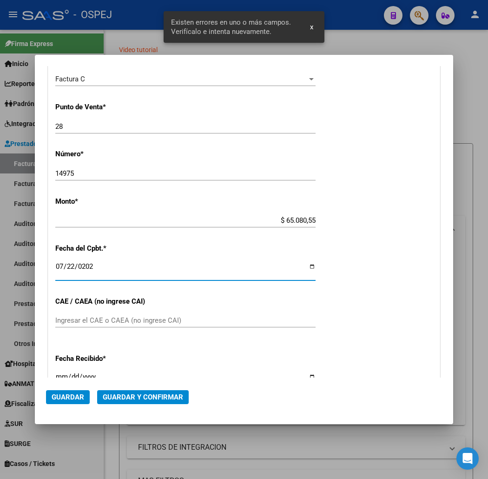
scroll to position [232, 0]
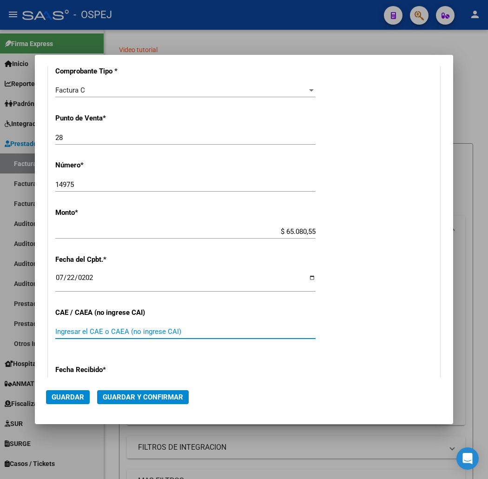
click at [152, 388] on mat-dialog-actions "Guardar Guardar y Confirmar" at bounding box center [244, 394] width 396 height 35
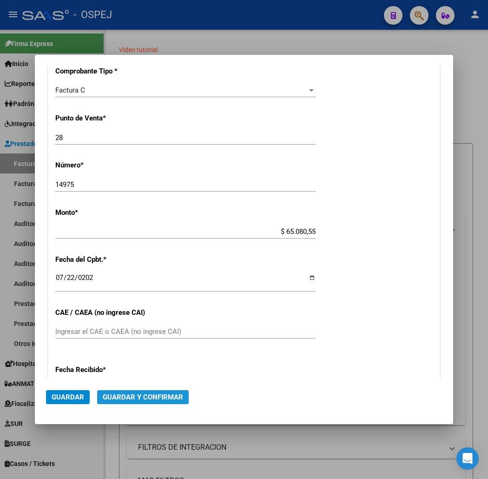
click at [151, 393] on span "Guardar y Confirmar" at bounding box center [143, 397] width 80 height 8
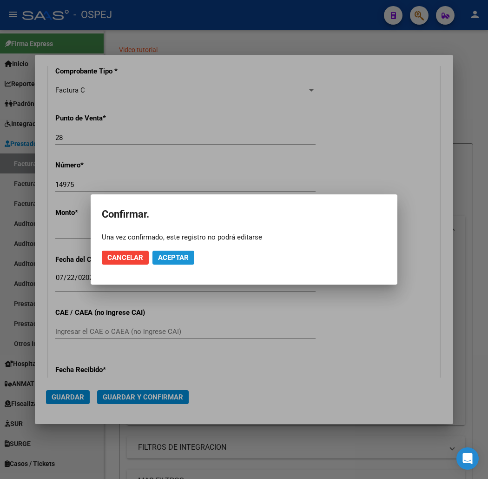
click at [173, 254] on span "Aceptar" at bounding box center [173, 257] width 31 height 8
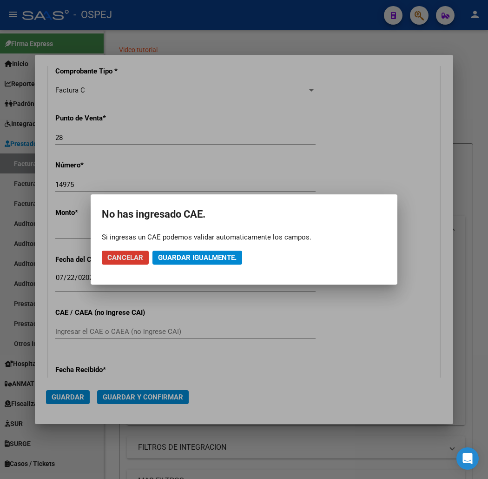
click at [173, 254] on span "Guardar igualmente." at bounding box center [197, 257] width 79 height 8
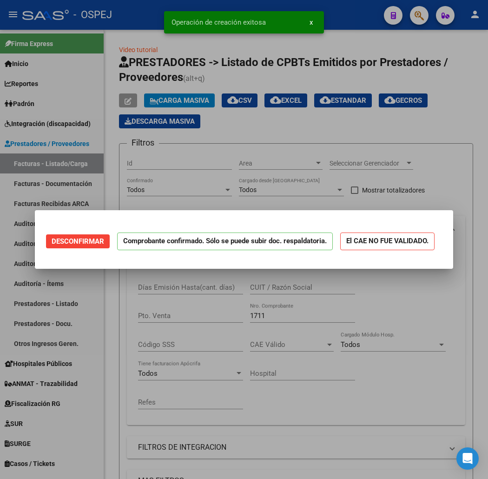
scroll to position [0, 0]
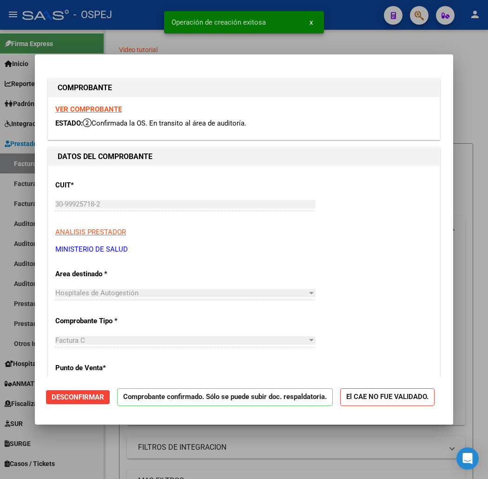
click at [158, 48] on div at bounding box center [244, 239] width 488 height 479
type input "$ 0,00"
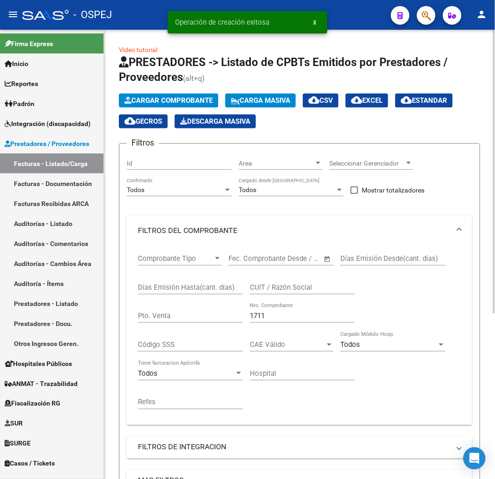
click at [166, 94] on button "Cargar Comprobante" at bounding box center [168, 100] width 99 height 14
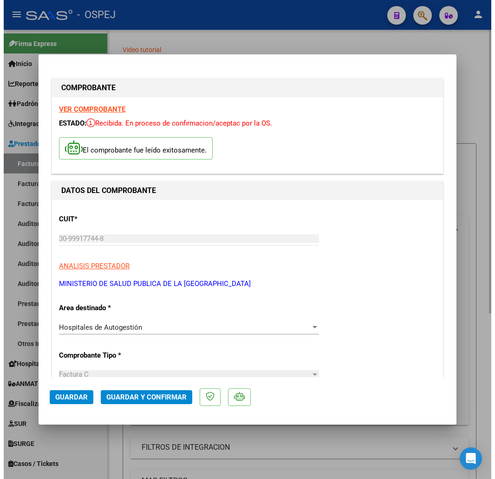
scroll to position [155, 0]
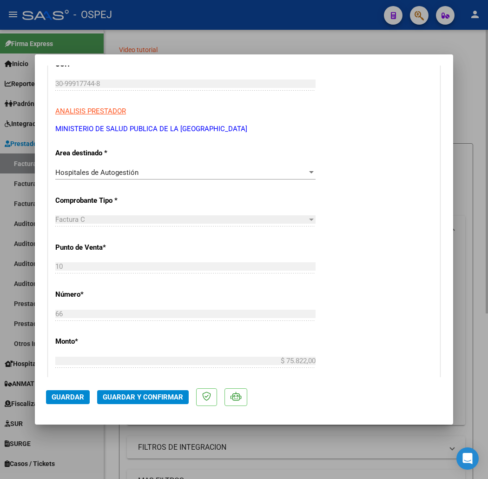
click at [138, 397] on span "Guardar y Confirmar" at bounding box center [143, 397] width 80 height 8
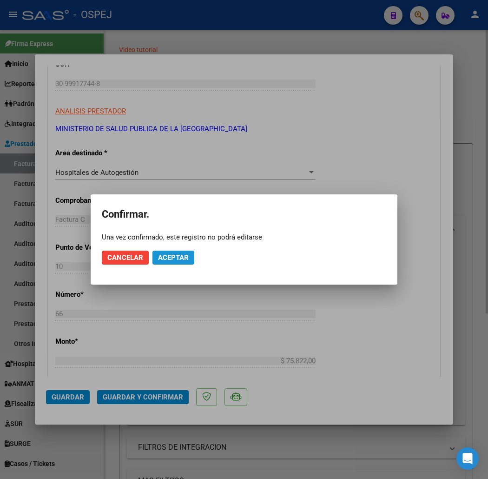
click at [172, 254] on span "Aceptar" at bounding box center [173, 257] width 31 height 8
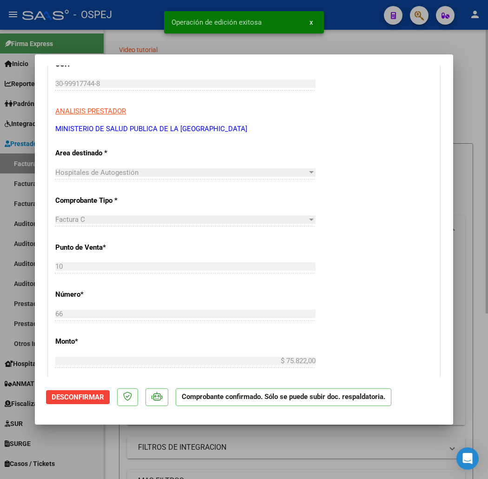
click at [130, 40] on div at bounding box center [244, 239] width 488 height 479
type input "$ 0,00"
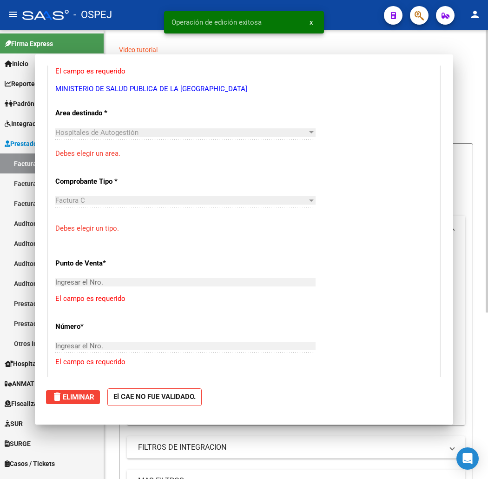
scroll to position [0, 0]
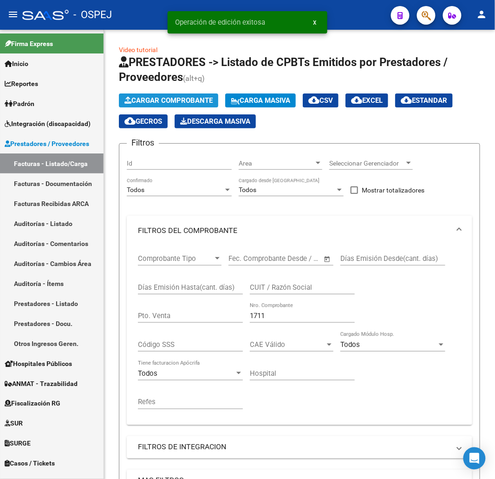
click at [170, 107] on button "Cargar Comprobante" at bounding box center [168, 100] width 99 height 14
